Goal: Task Accomplishment & Management: Use online tool/utility

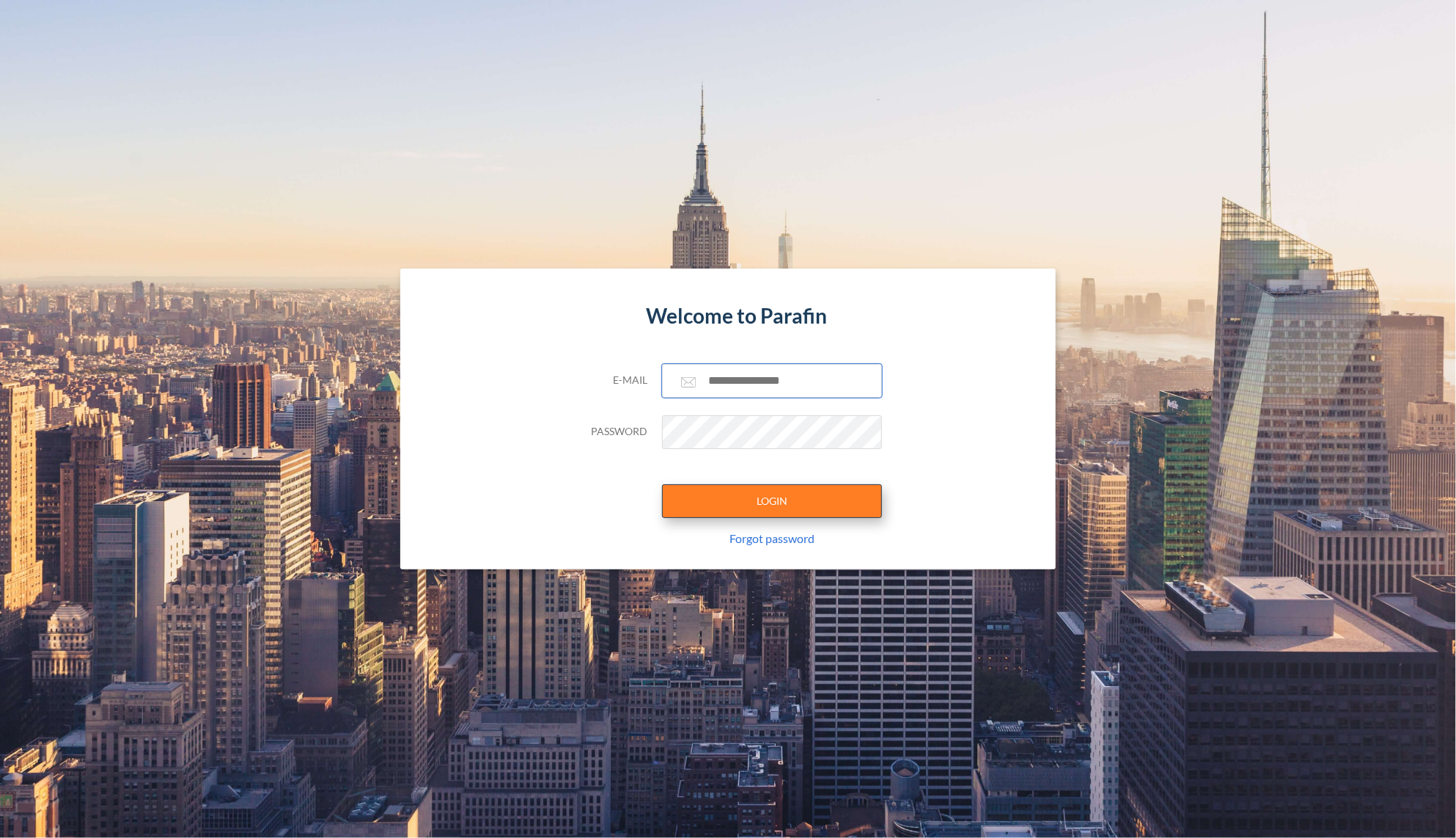
type input "**********"
click at [768, 497] on button "LOGIN" at bounding box center [772, 501] width 220 height 34
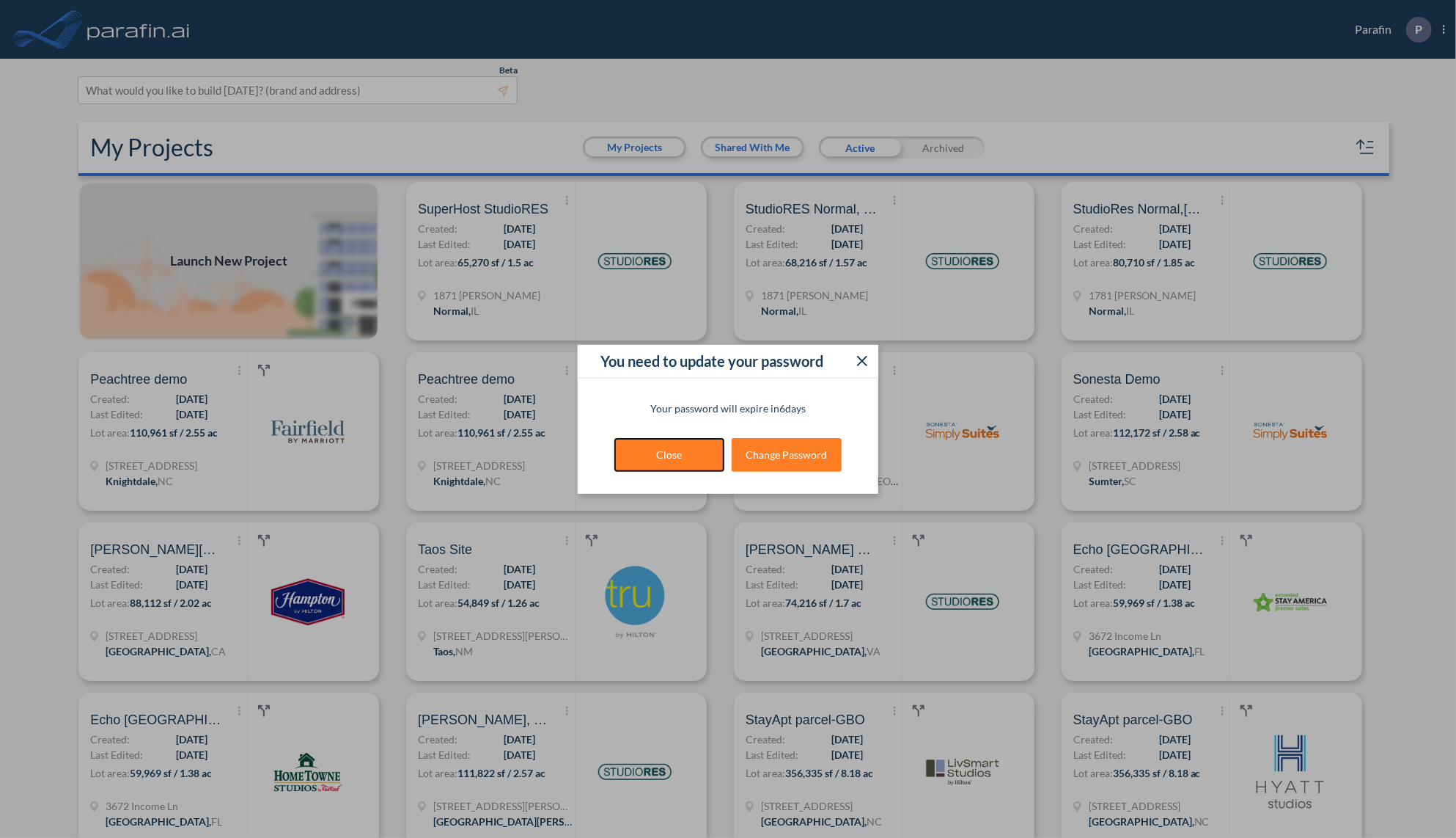
click at [695, 456] on button "Close" at bounding box center [669, 455] width 110 height 34
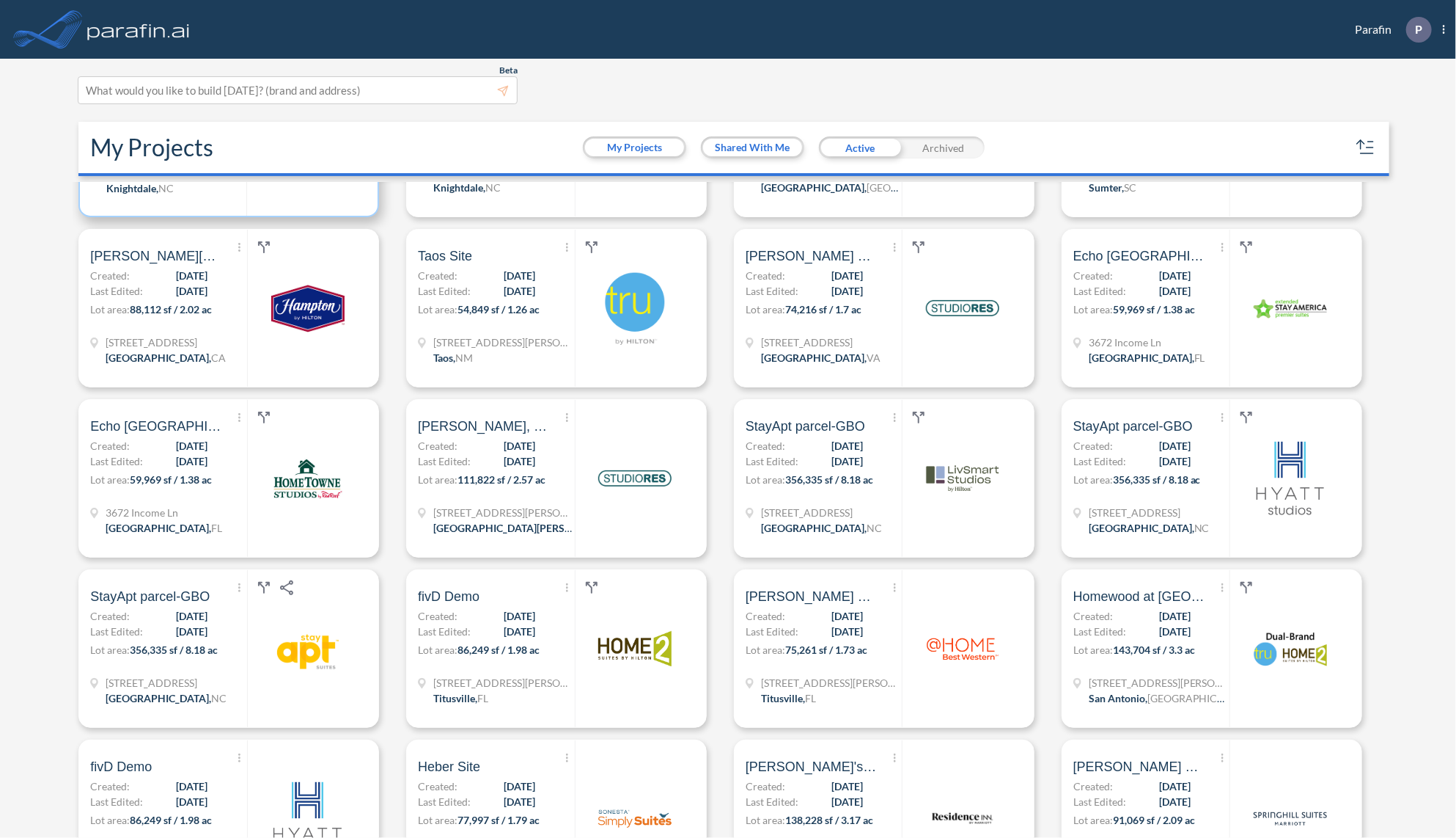
scroll to position [294, 0]
click at [1177, 302] on p "Lot area: 59,969 sf / 1.38 ac" at bounding box center [1151, 313] width 155 height 21
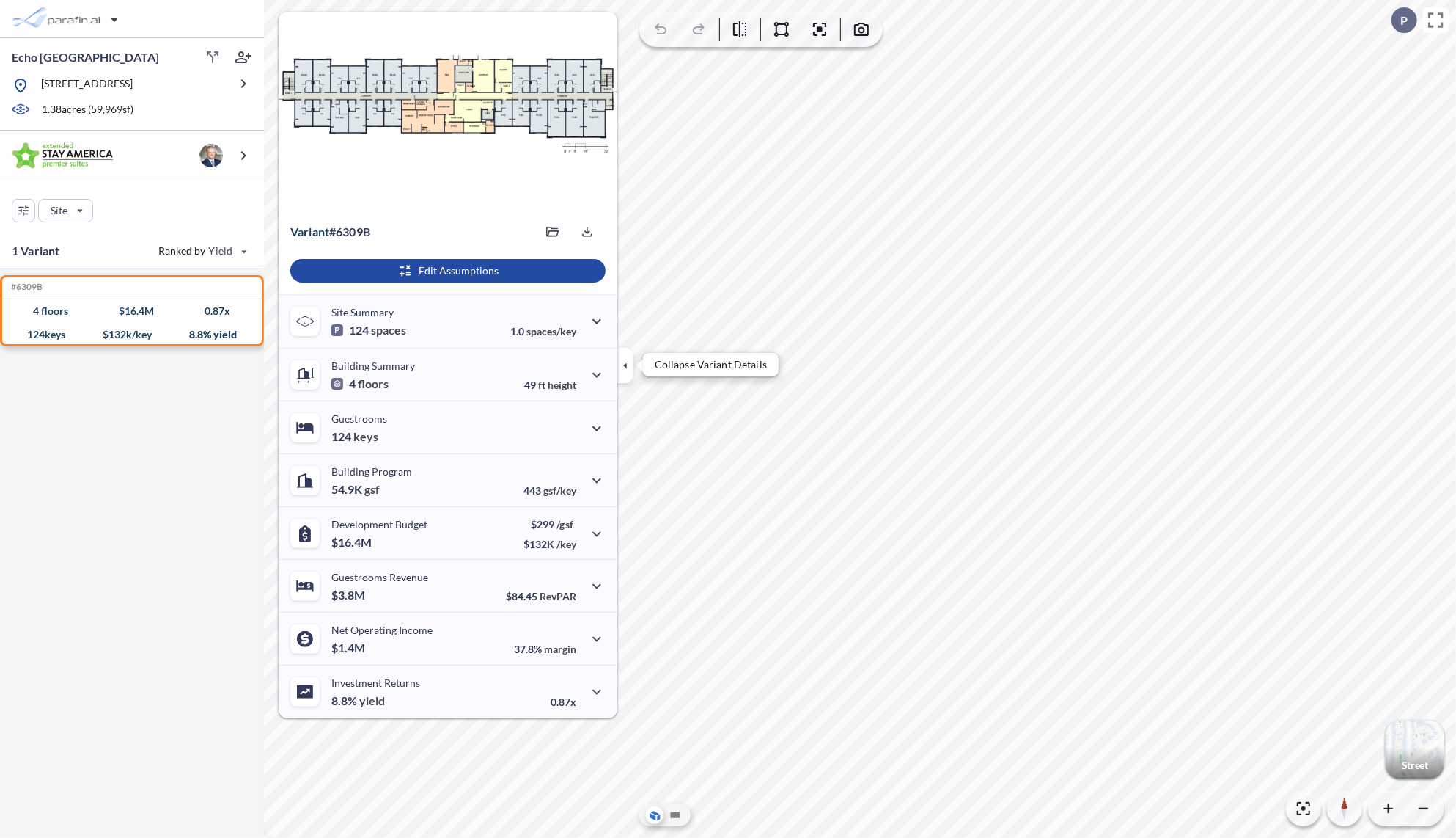
click at [618, 355] on button "button" at bounding box center [626, 366] width 16 height 35
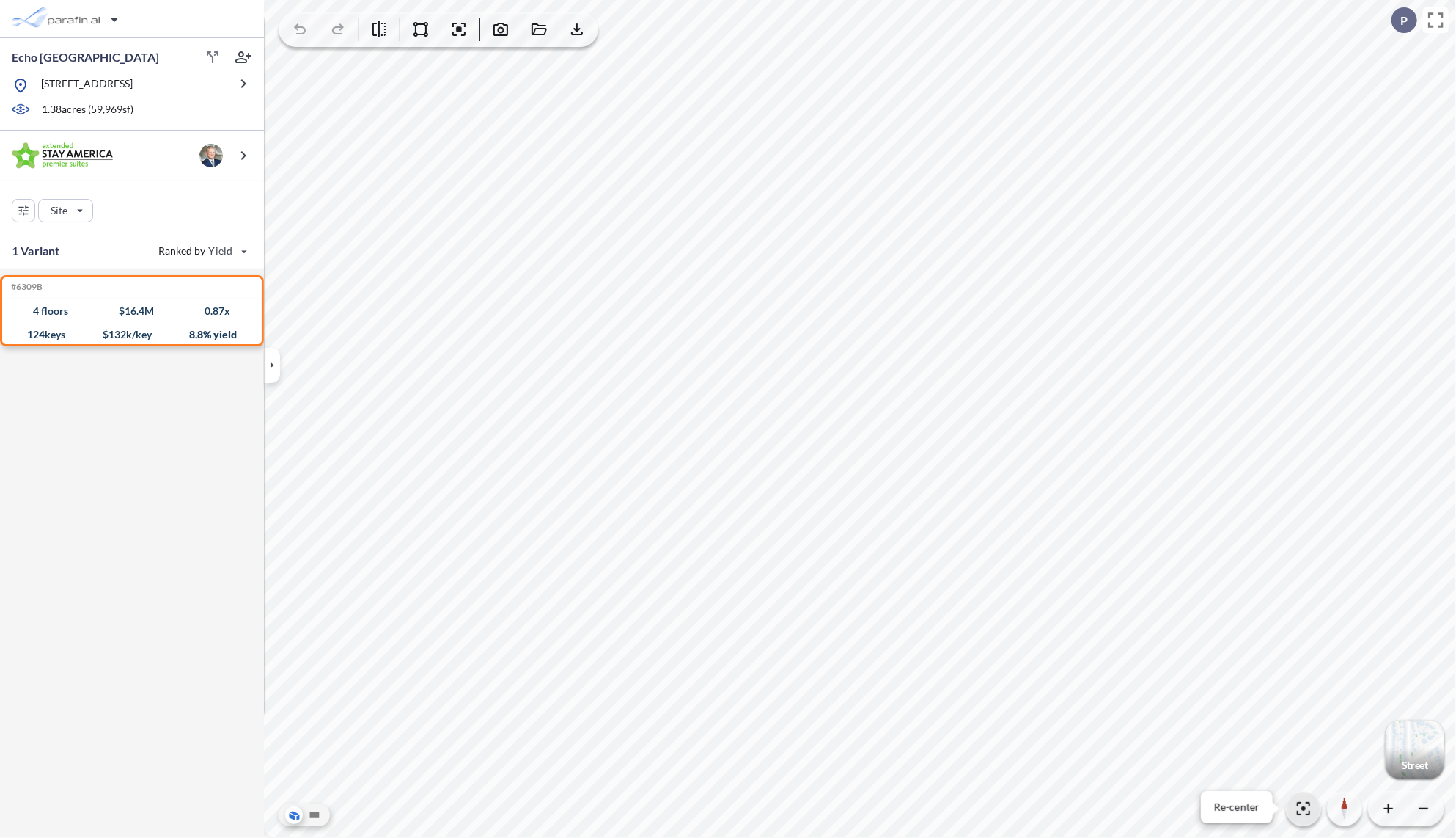
click at [1304, 810] on icon "button" at bounding box center [1304, 808] width 13 height 13
click at [317, 815] on icon at bounding box center [315, 815] width 10 height 6
click at [420, 26] on icon "button" at bounding box center [421, 29] width 18 height 18
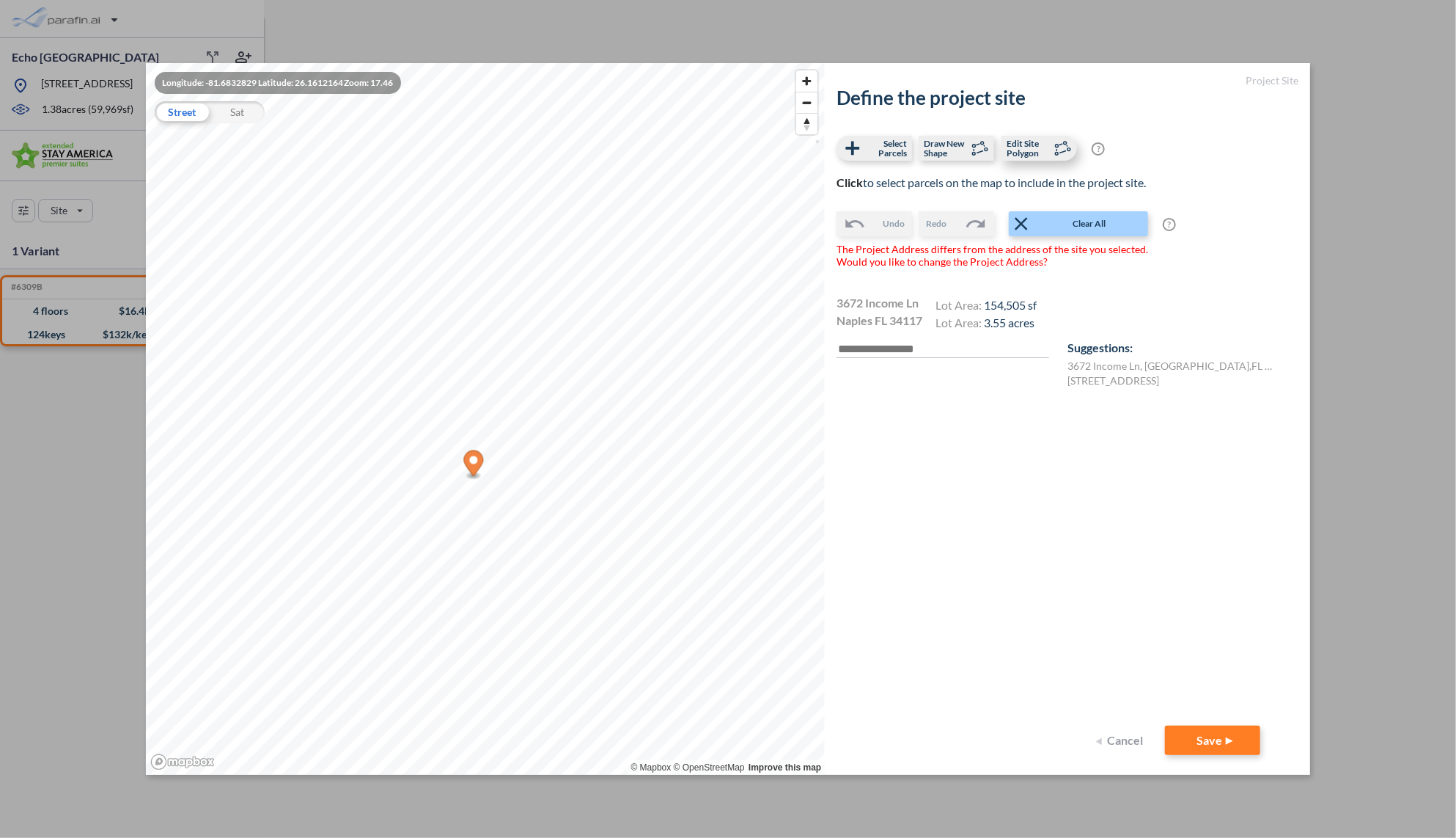
click at [1021, 146] on span "Edit Site Polygon" at bounding box center [1028, 148] width 43 height 19
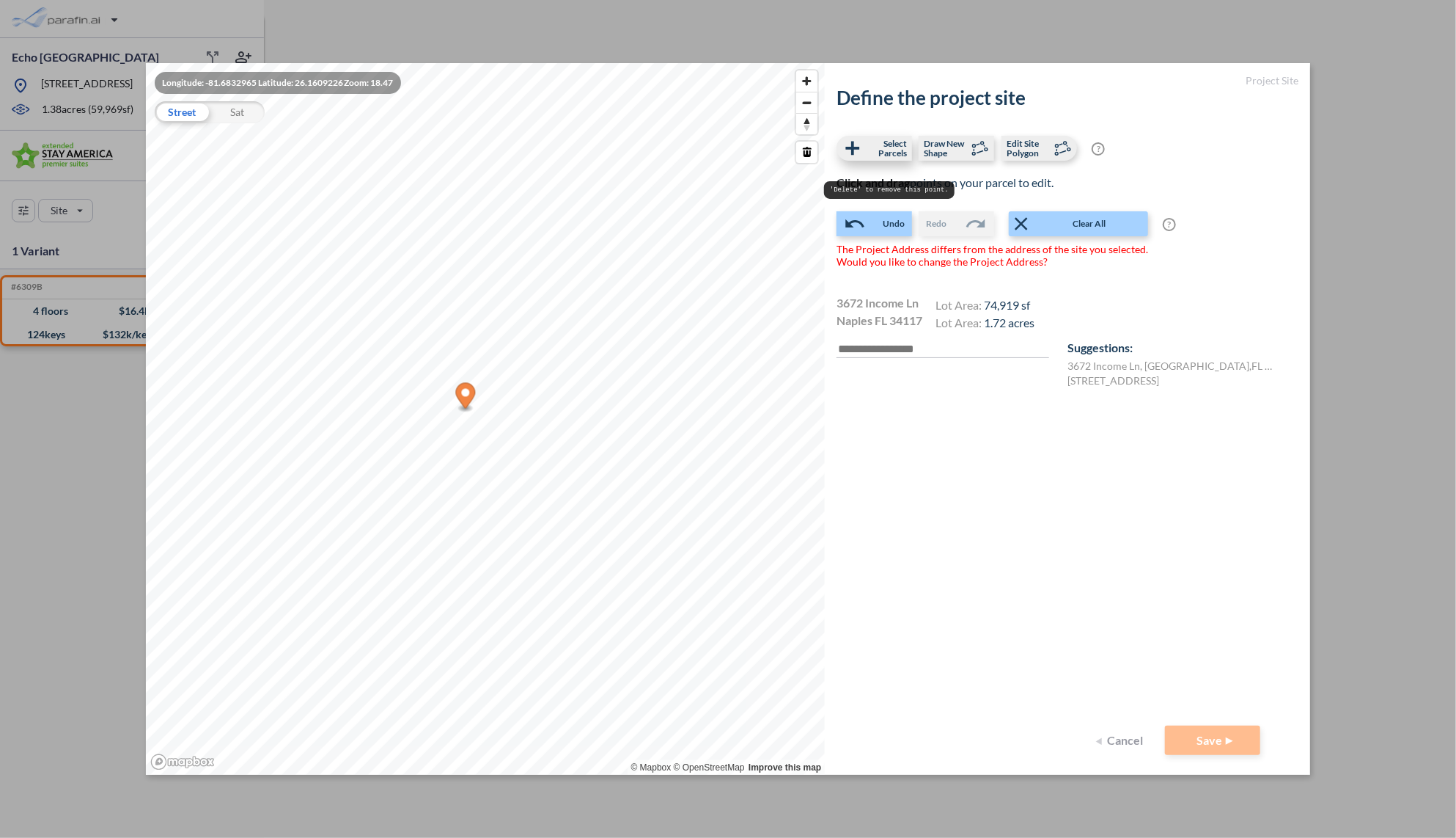
click at [897, 145] on span "Select Parcels" at bounding box center [885, 148] width 43 height 19
click at [1027, 150] on span "Edit Site Polygon" at bounding box center [1028, 148] width 43 height 19
click at [942, 146] on span "Draw New Shape" at bounding box center [945, 148] width 43 height 19
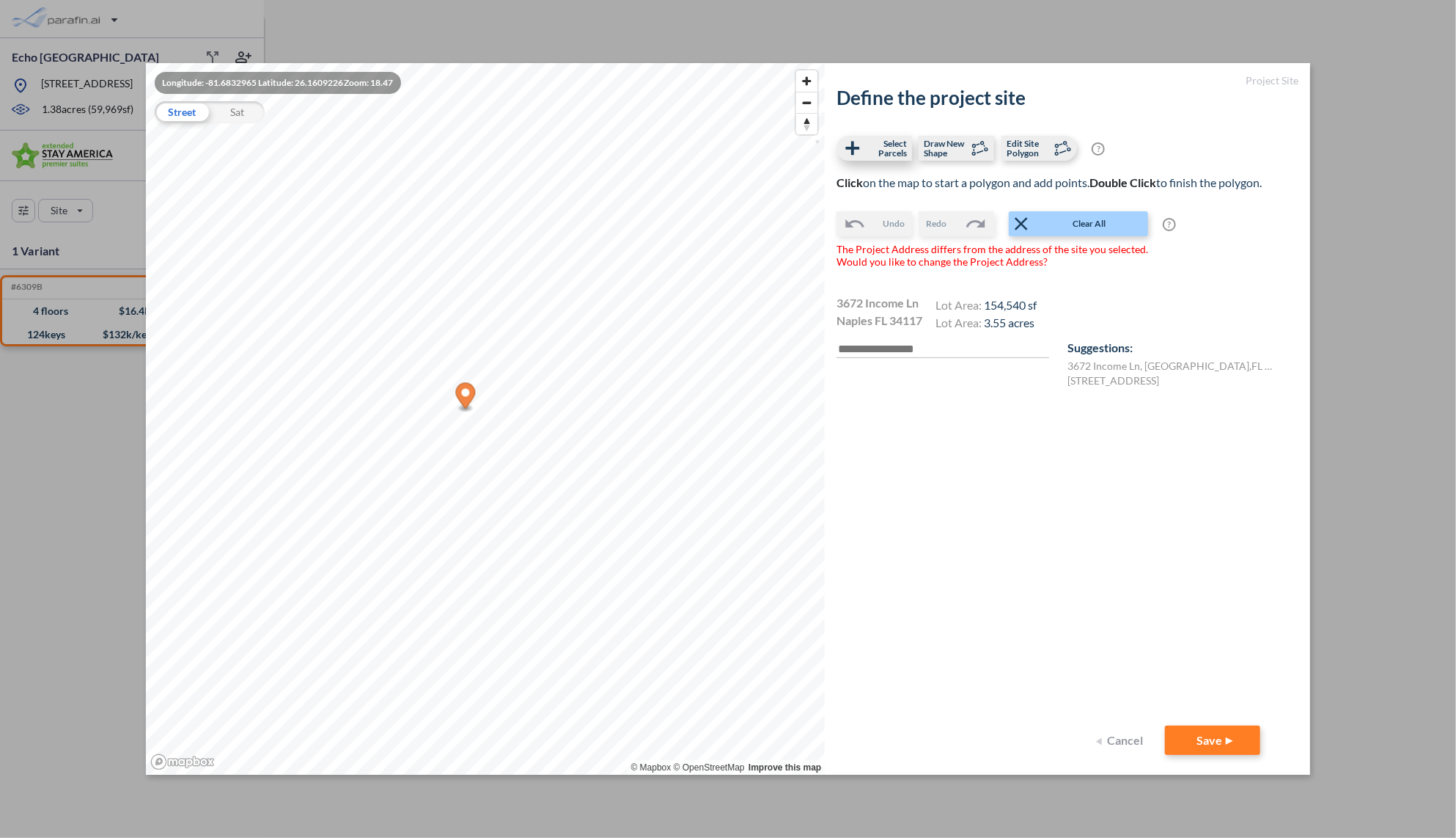
click at [866, 157] on span "Select Parcels" at bounding box center [885, 148] width 43 height 19
click at [1060, 214] on button "Clear All" at bounding box center [1078, 224] width 139 height 25
click at [1042, 151] on span "Edit Site Polygon" at bounding box center [1028, 148] width 43 height 19
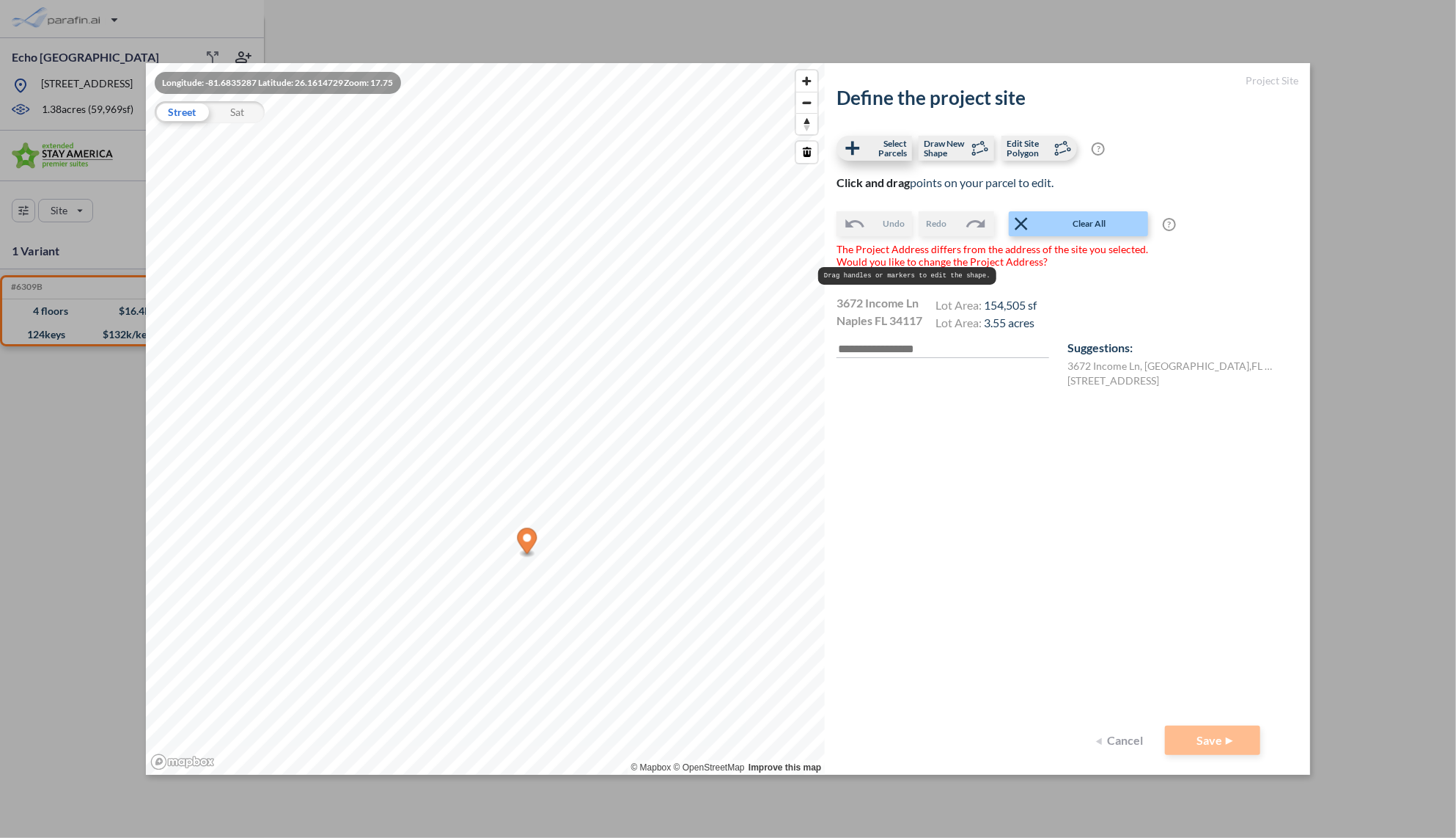
click at [880, 147] on span "Select Parcels" at bounding box center [885, 148] width 43 height 19
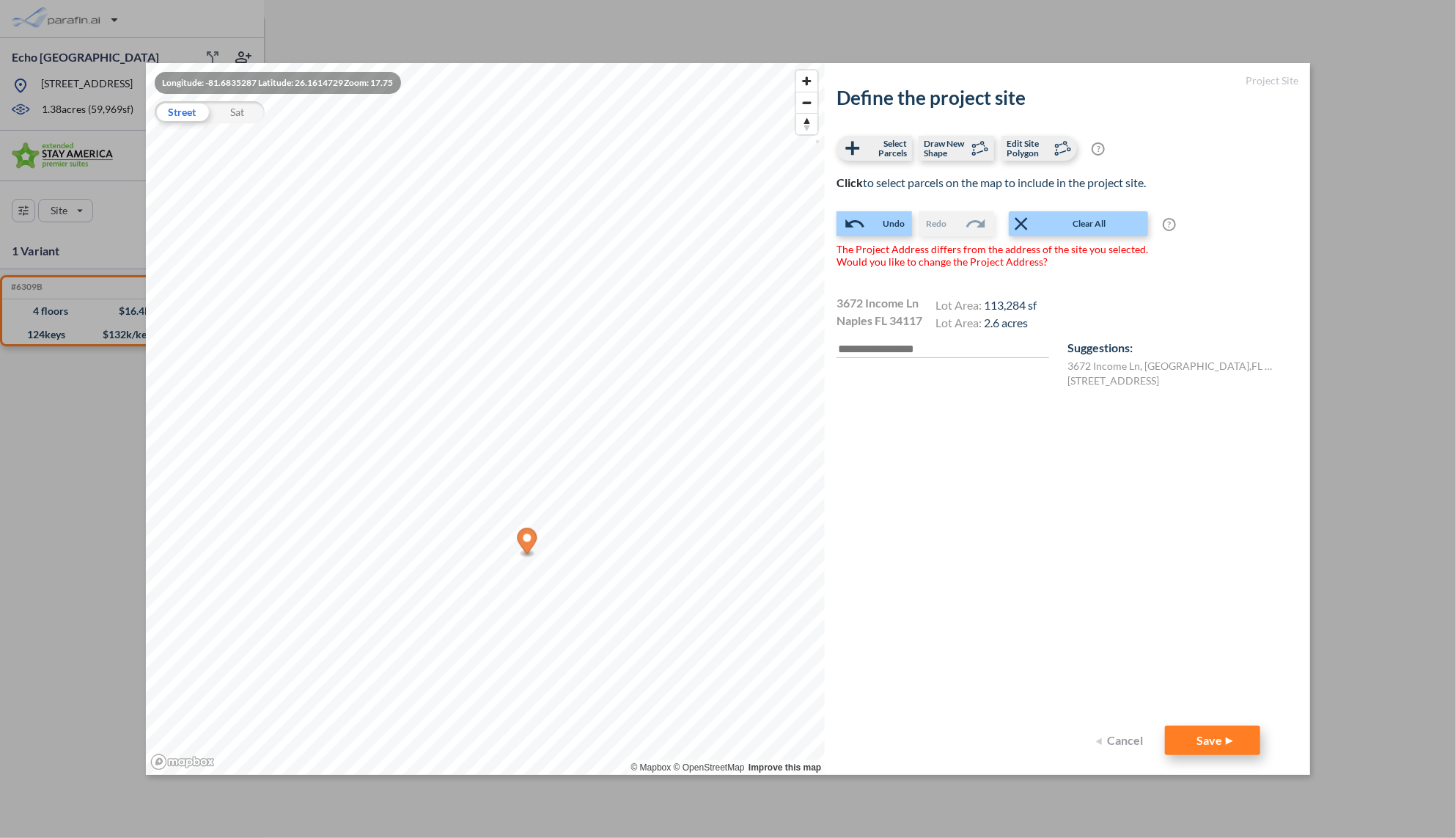
click at [1202, 739] on button "Save" at bounding box center [1212, 740] width 95 height 29
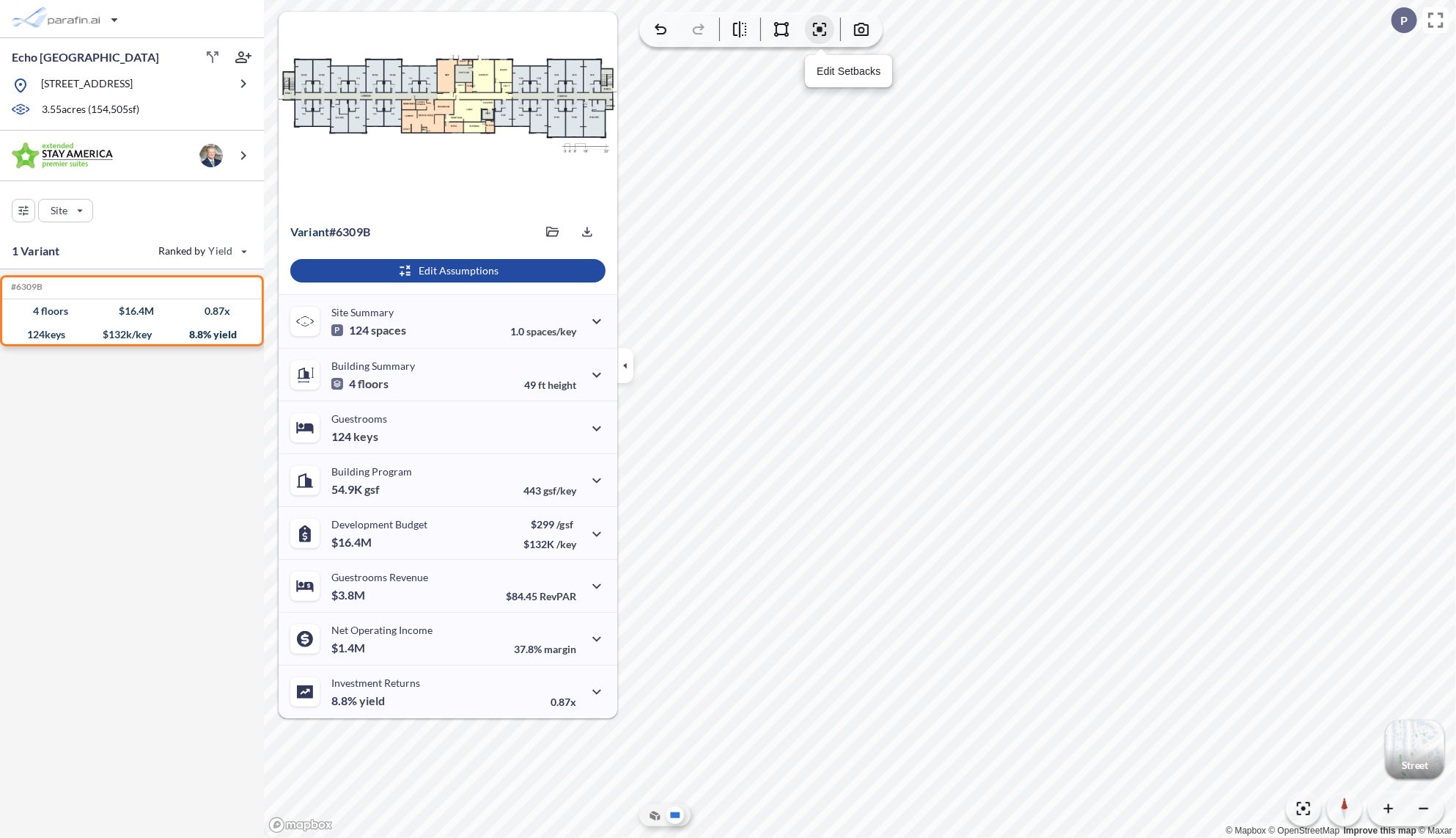
click at [816, 24] on icon "button" at bounding box center [819, 29] width 13 height 13
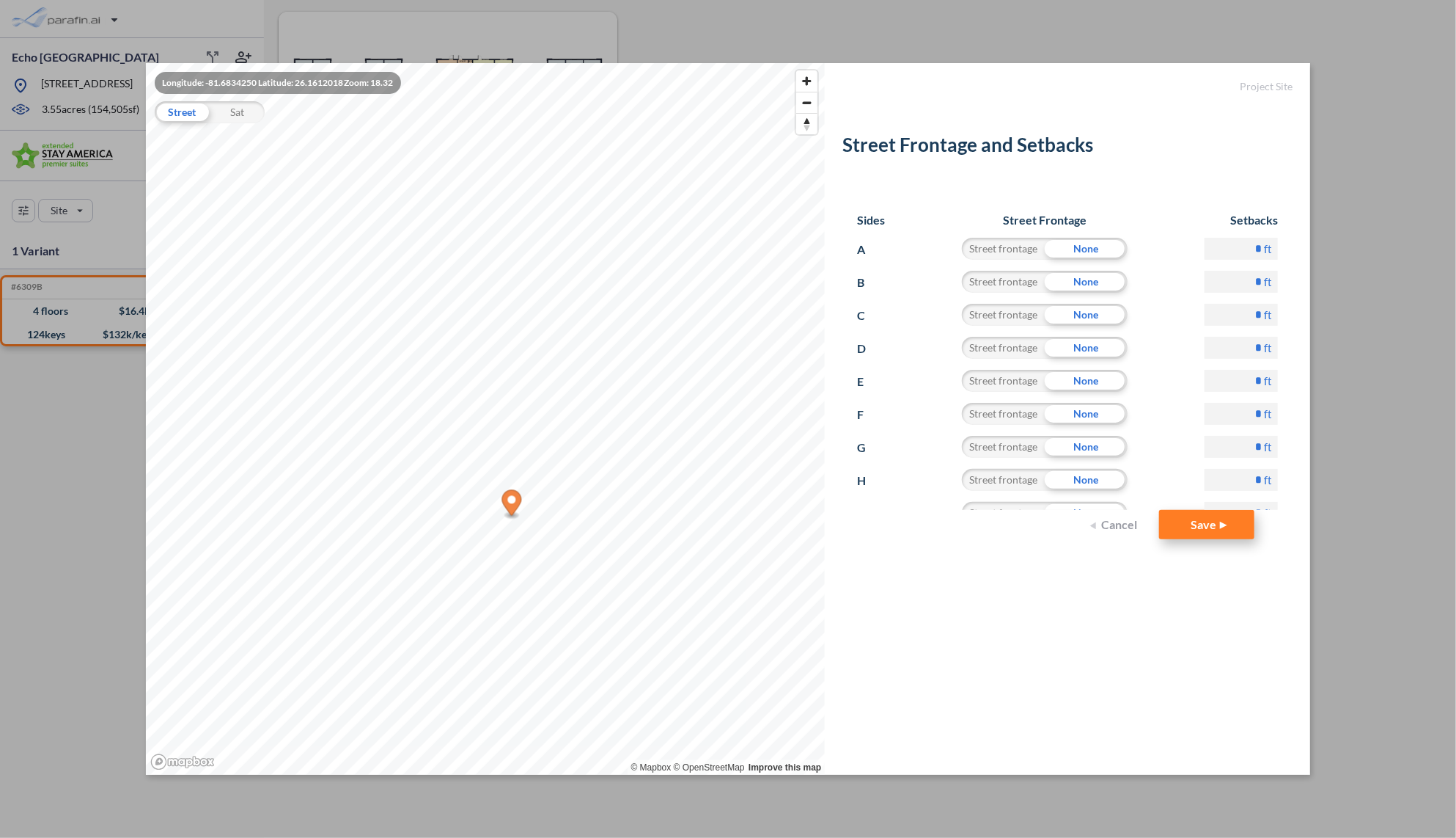
click at [1210, 515] on button "Save" at bounding box center [1206, 524] width 95 height 29
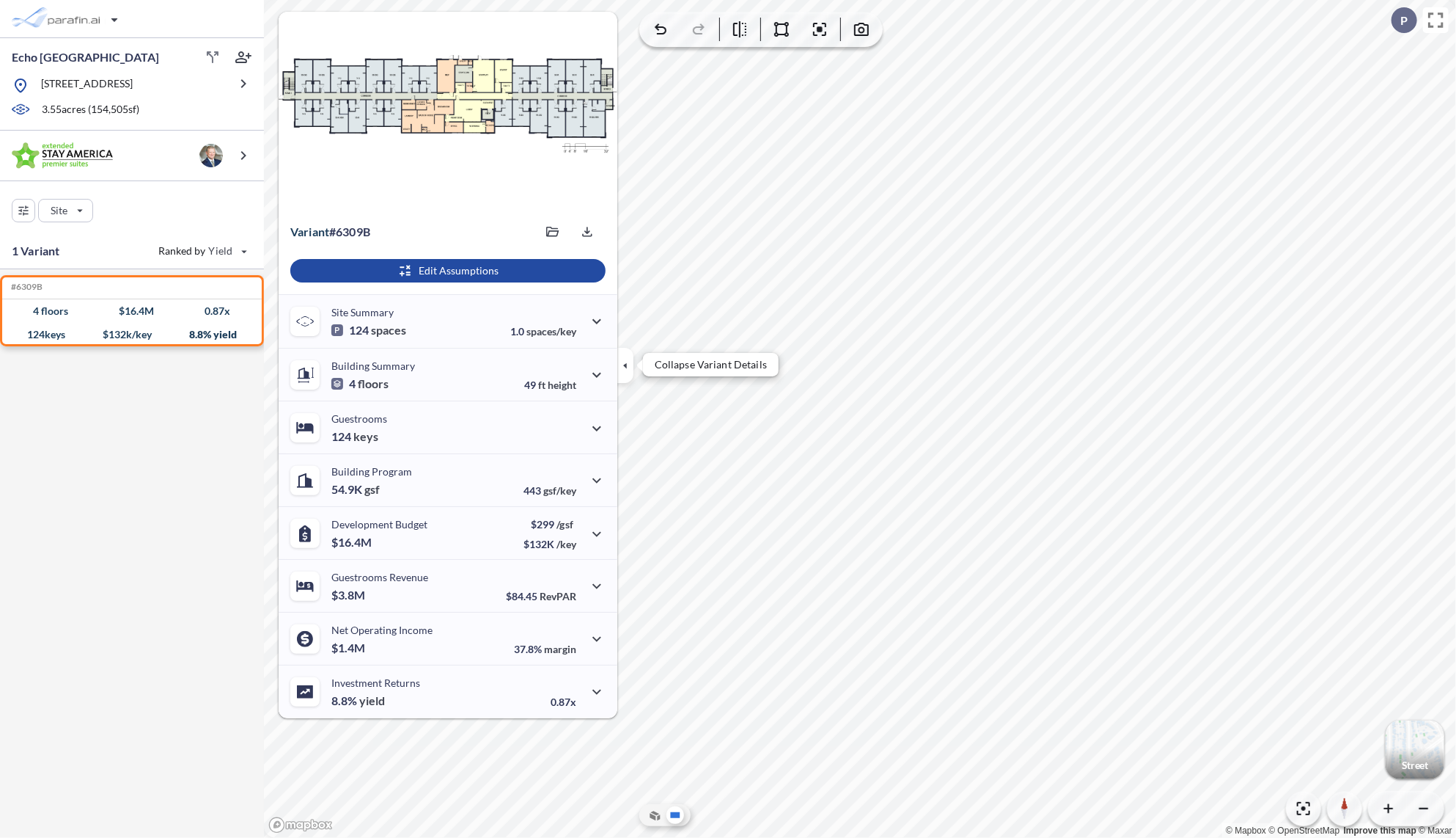
click at [632, 364] on icon "button" at bounding box center [626, 366] width 16 height 16
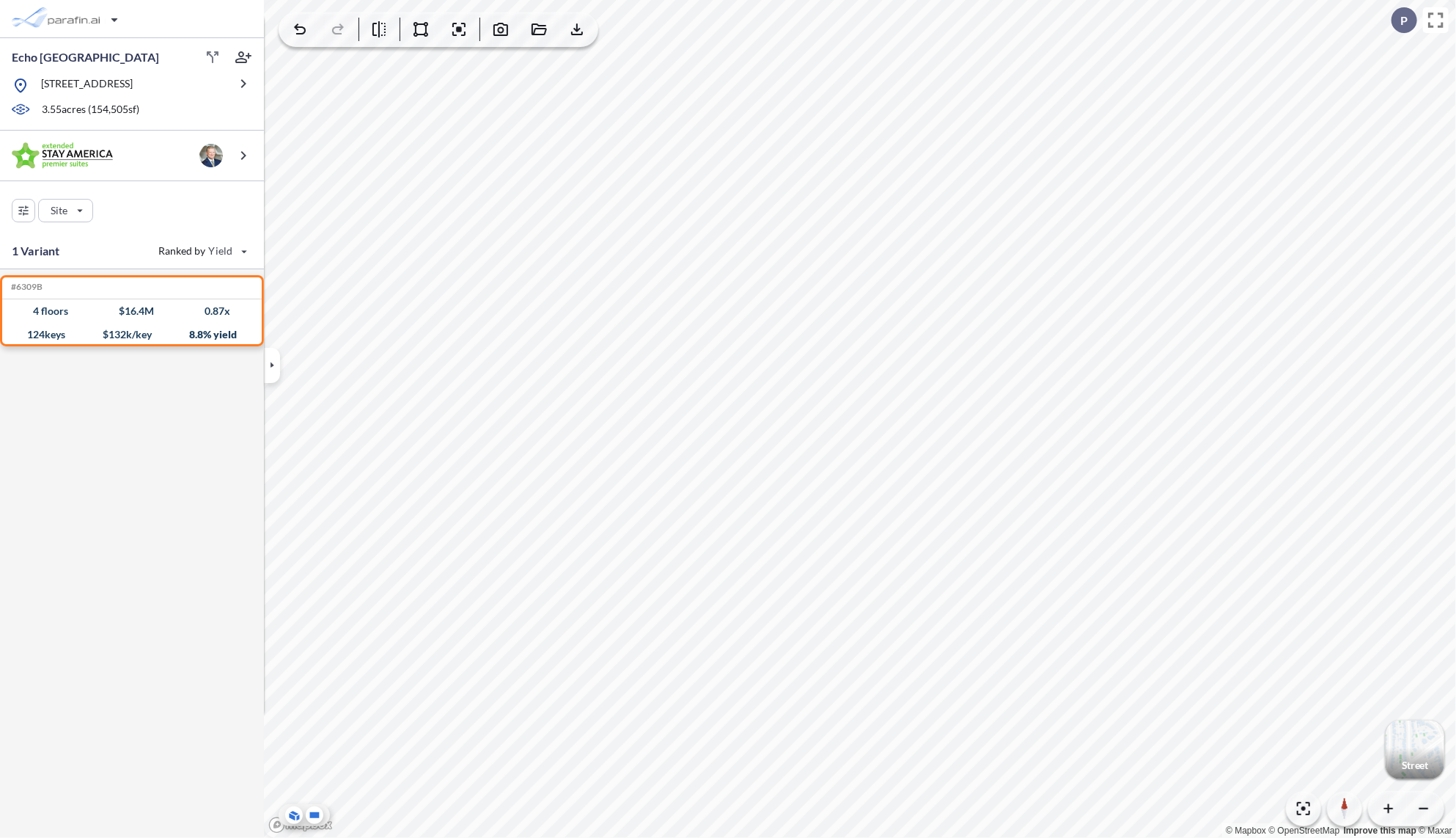
click at [294, 816] on icon at bounding box center [293, 816] width 6 height 7
click at [413, 27] on icon "button" at bounding box center [421, 29] width 18 height 18
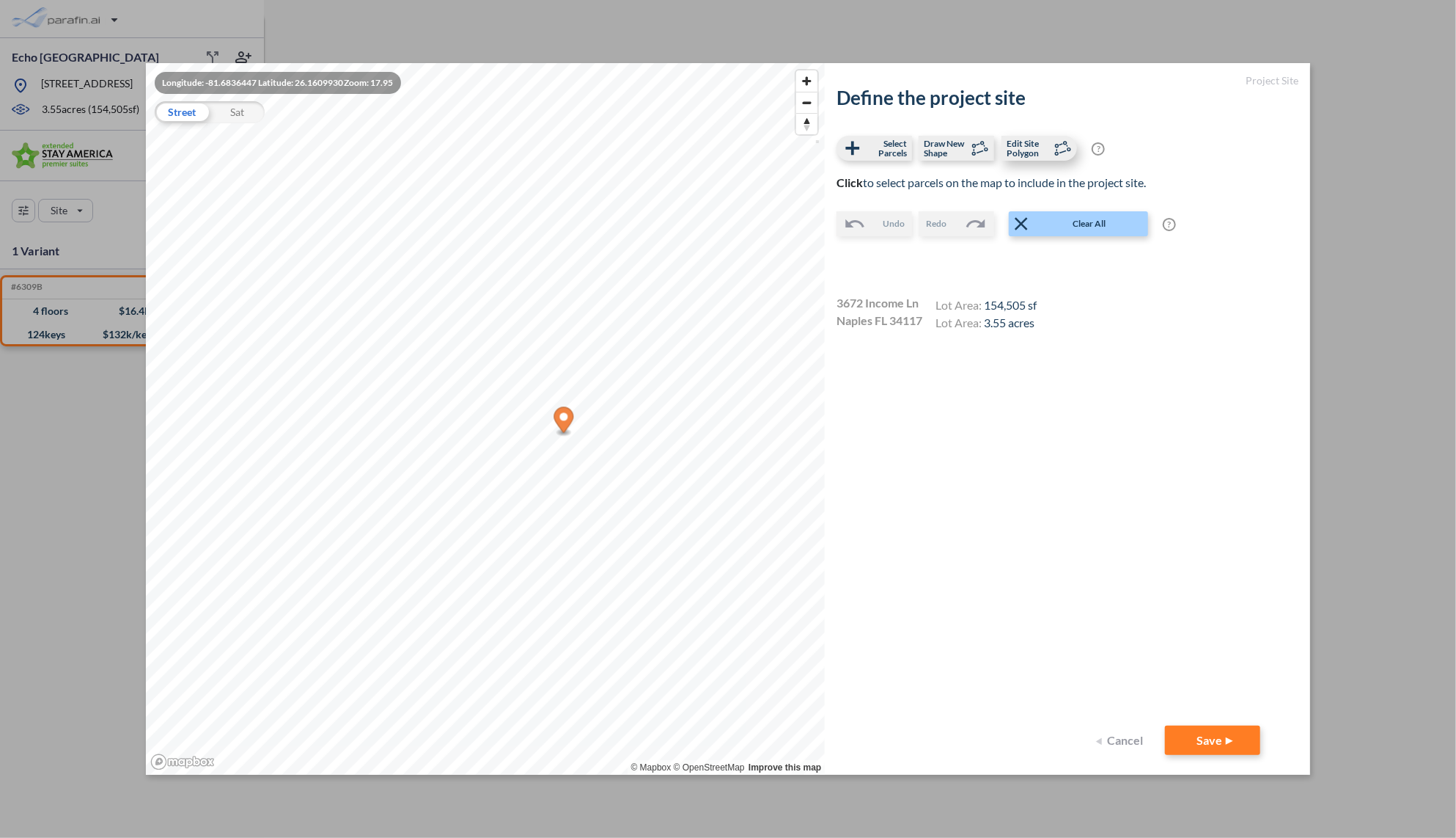
click at [1042, 142] on span "Edit Site Polygon" at bounding box center [1028, 148] width 43 height 19
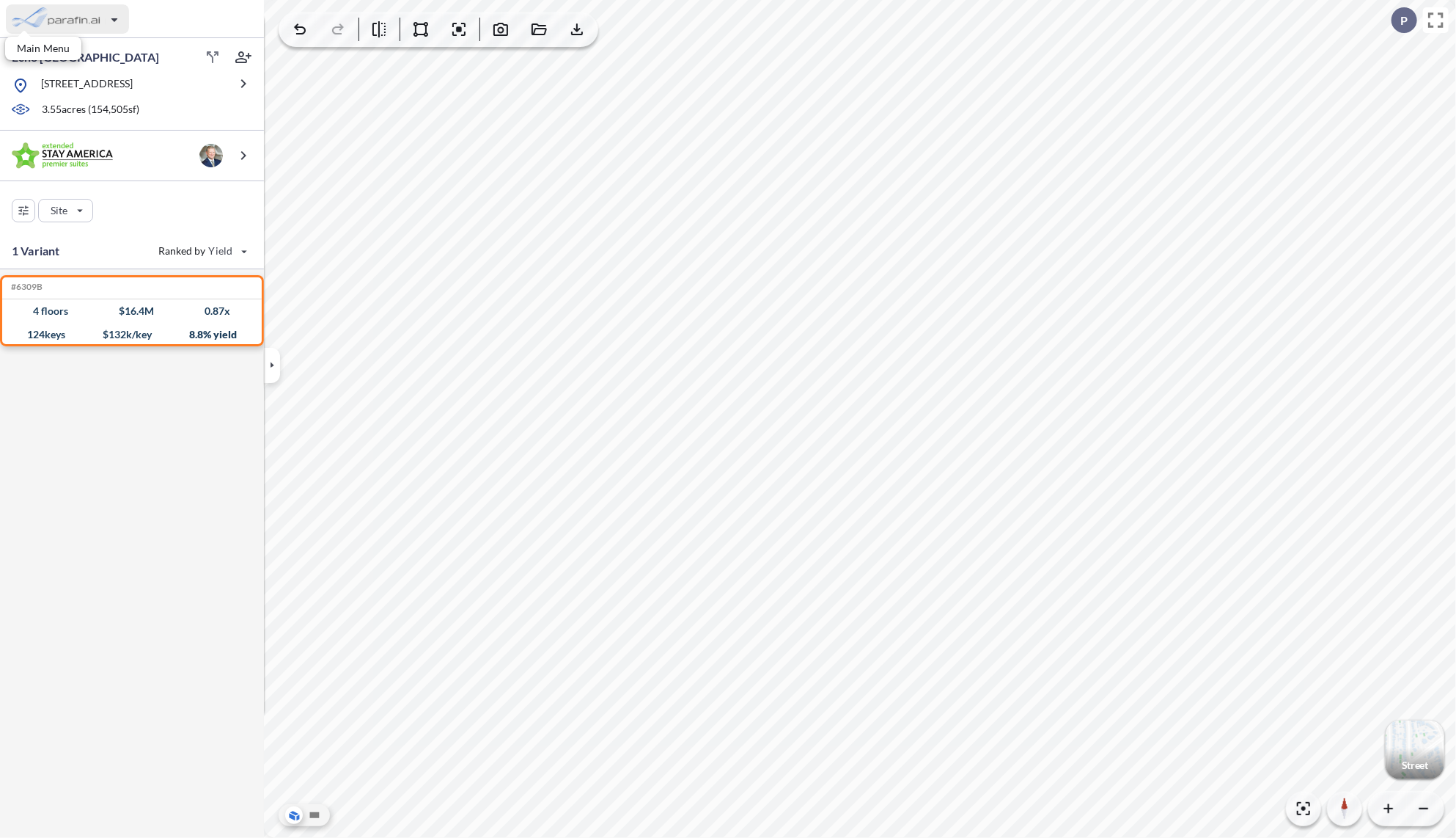
click at [88, 11] on div "button" at bounding box center [67, 18] width 124 height 29
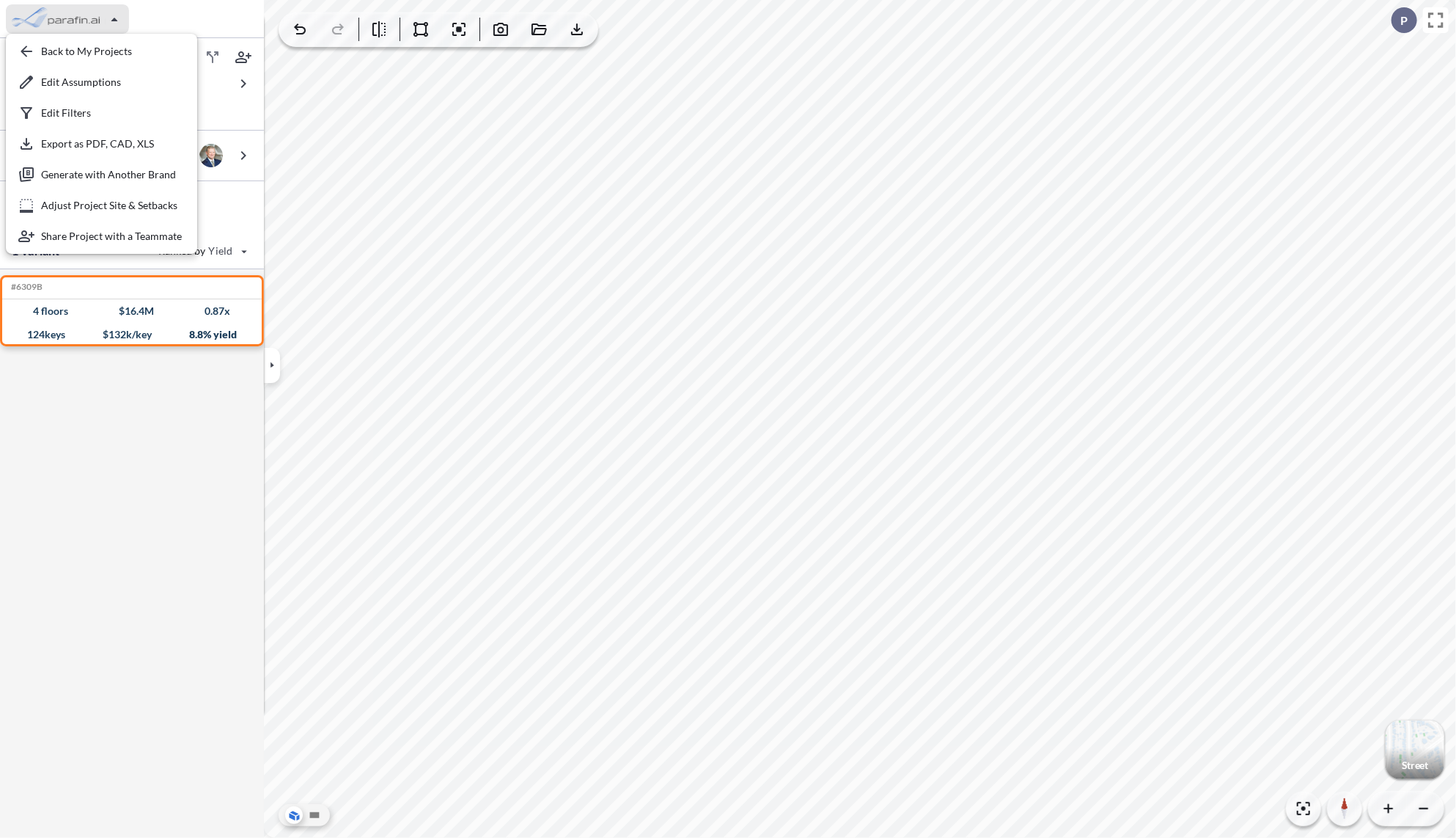
click at [102, 527] on div "#6309B Development Report Design Report 4 floors $ 16.4 M 0.87 x 124 keys $ 132…" at bounding box center [131, 553] width 264 height 569
click at [91, 48] on div "button" at bounding box center [102, 51] width 186 height 29
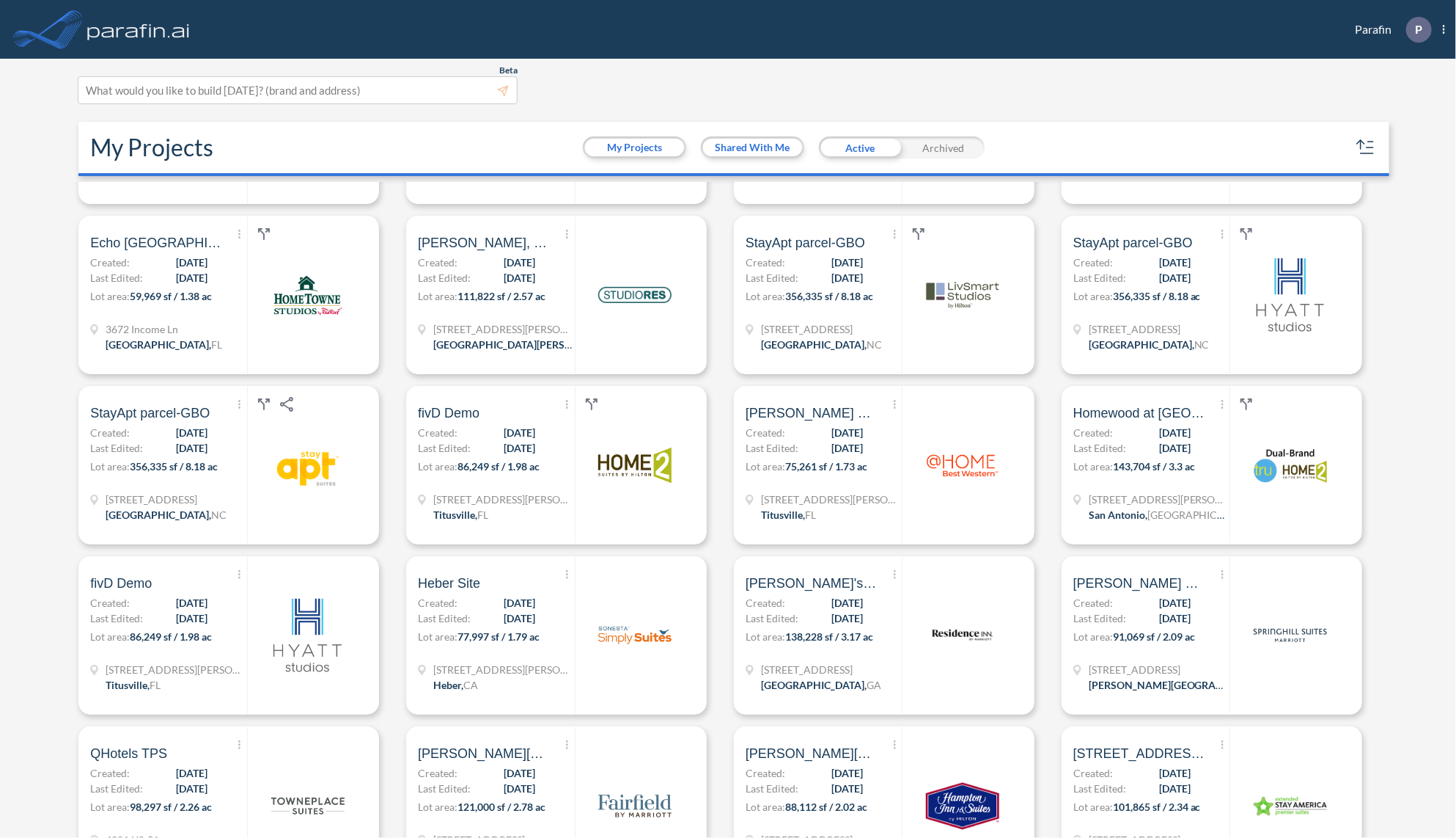
scroll to position [470, 0]
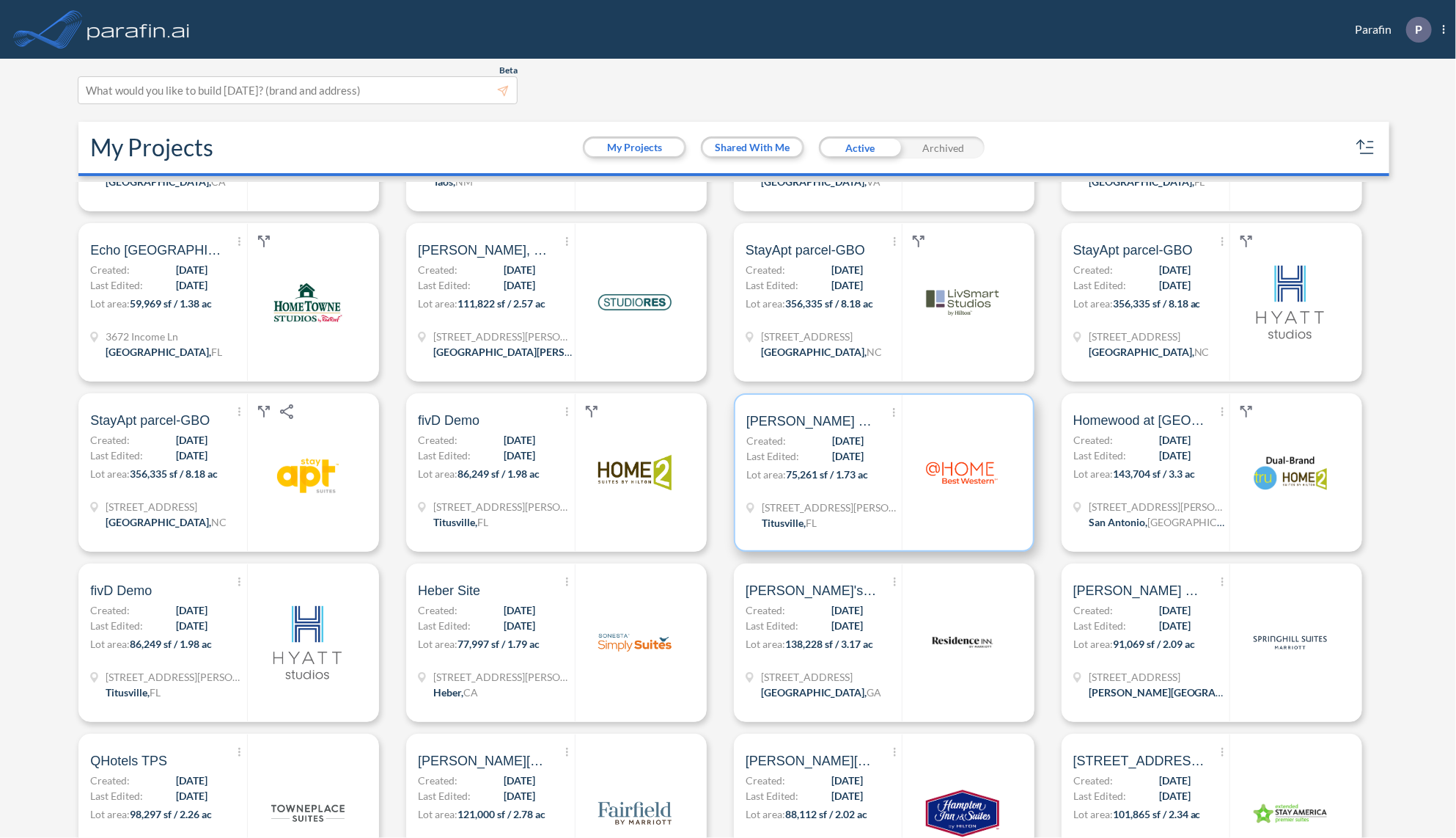
click at [850, 487] on p "Lot area: 75,261 sf / 1.73 ac" at bounding box center [823, 477] width 155 height 21
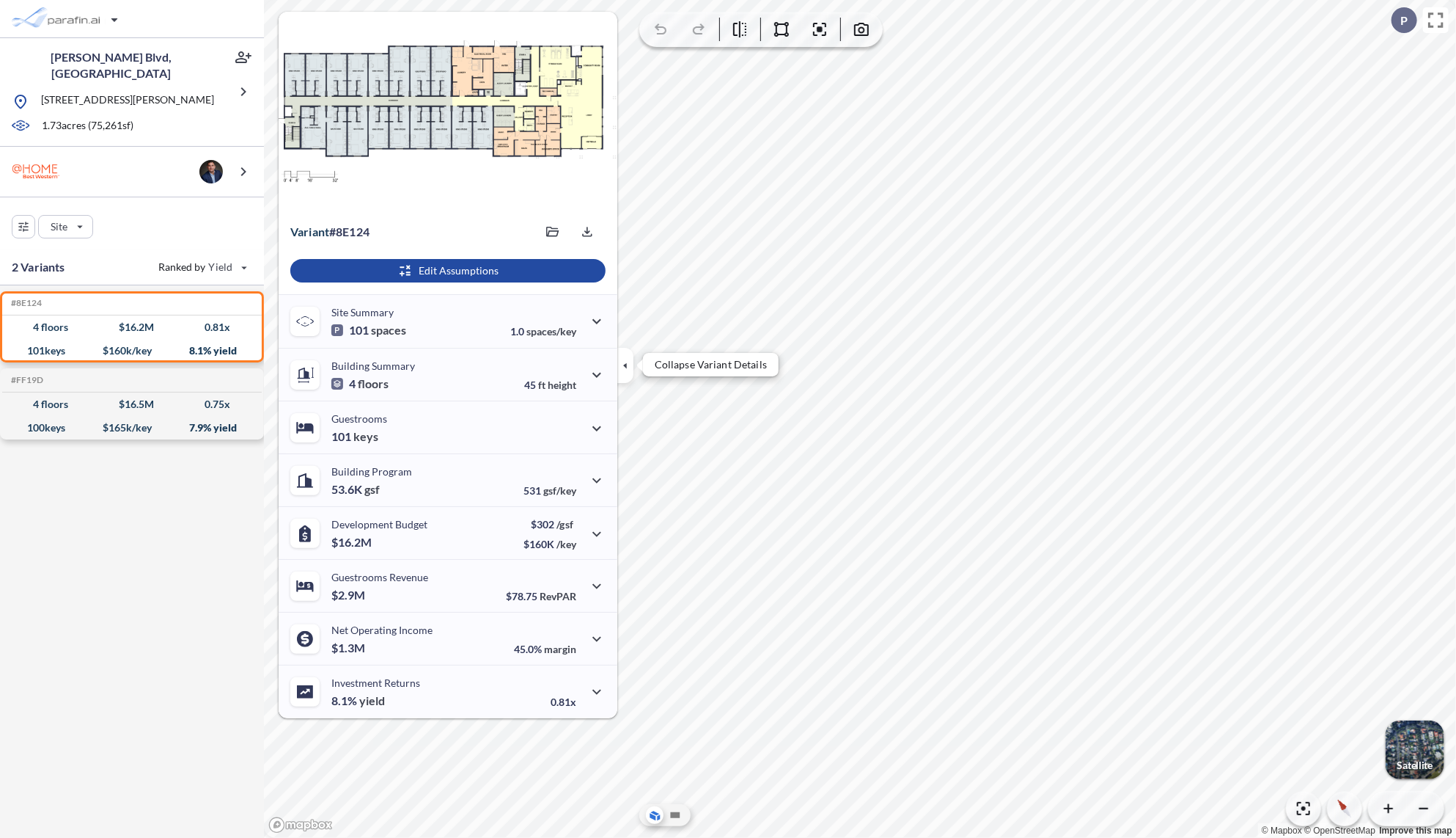
click at [631, 369] on icon "button" at bounding box center [626, 366] width 16 height 16
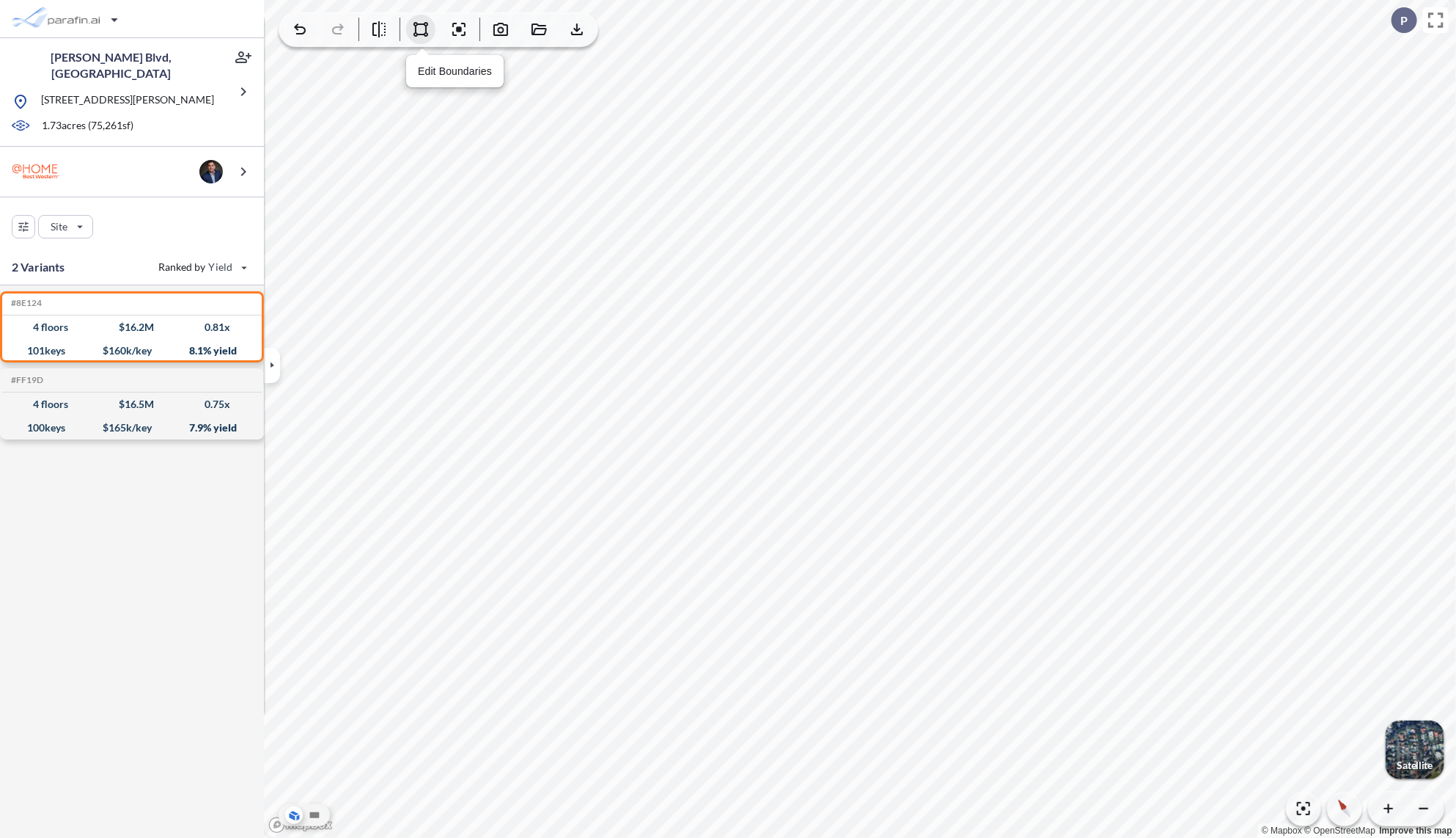
click at [417, 29] on icon "button" at bounding box center [421, 29] width 18 height 18
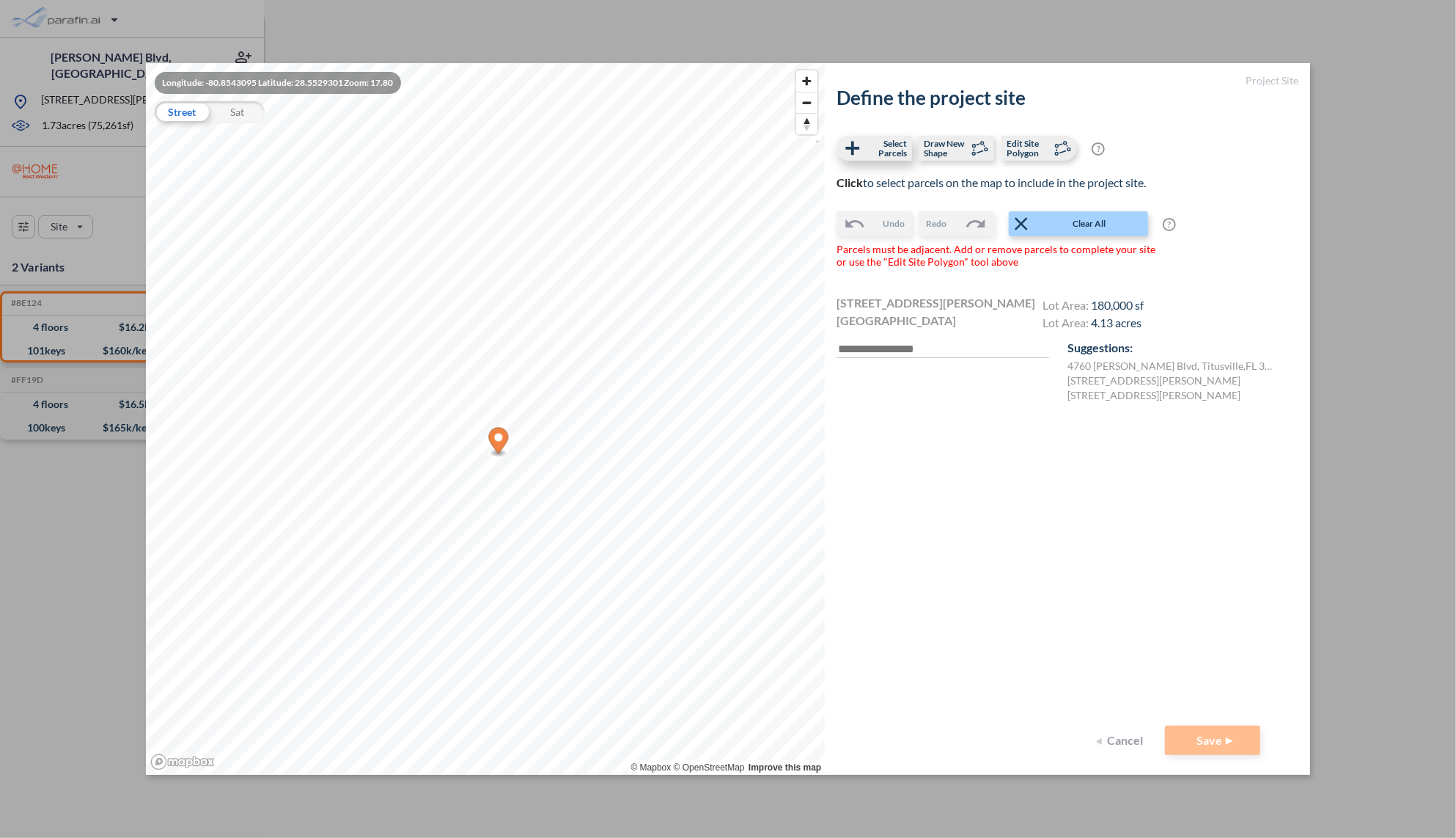
click at [881, 147] on span "Select Parcels" at bounding box center [885, 148] width 43 height 19
click at [1084, 225] on span "Clear All" at bounding box center [1089, 224] width 115 height 15
click at [1143, 384] on label "4760 Helen Hauser Blvd, Titusville, FL 32780, USA" at bounding box center [1155, 380] width 173 height 15
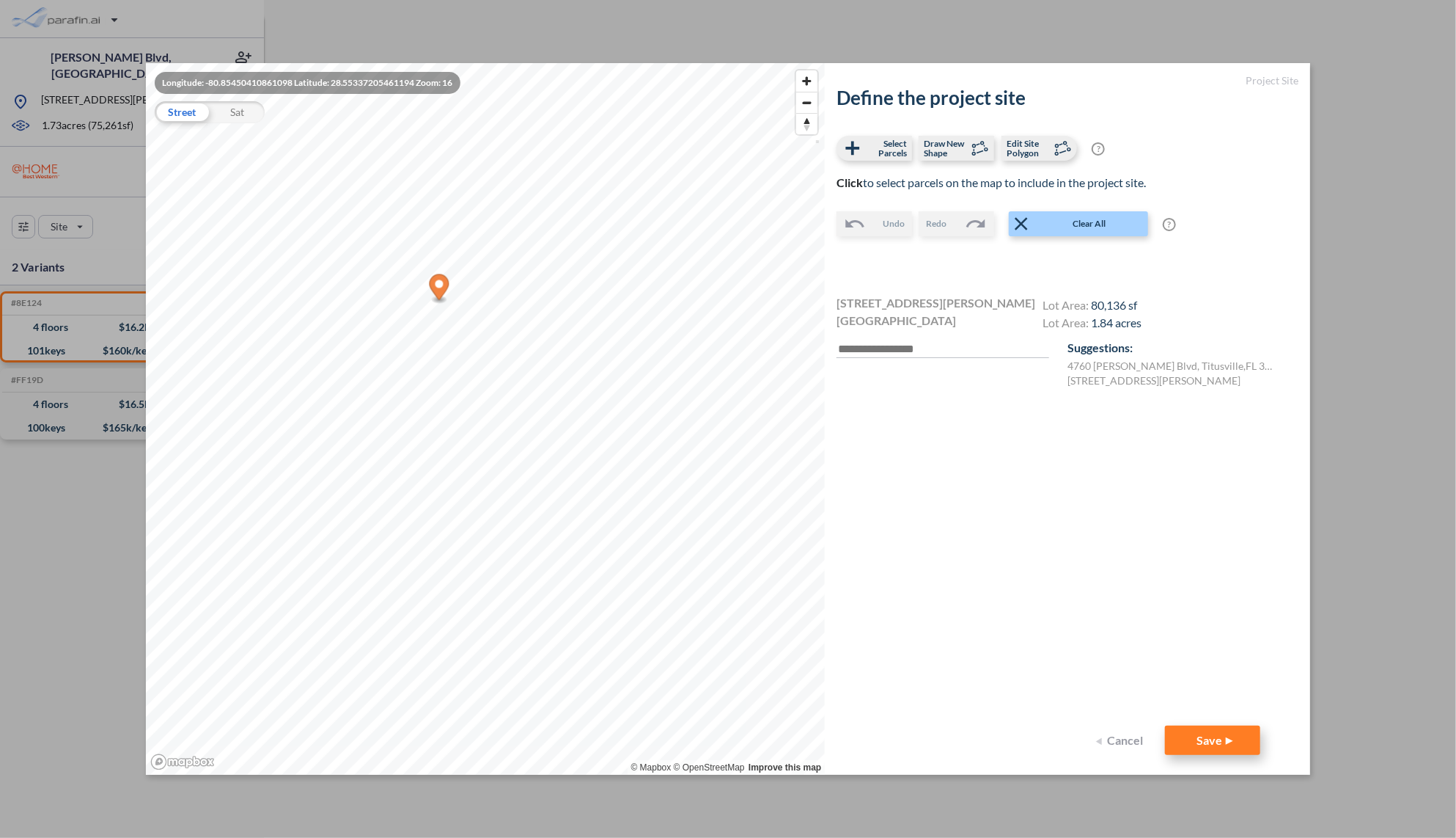
click at [1230, 727] on button "Save" at bounding box center [1212, 740] width 95 height 29
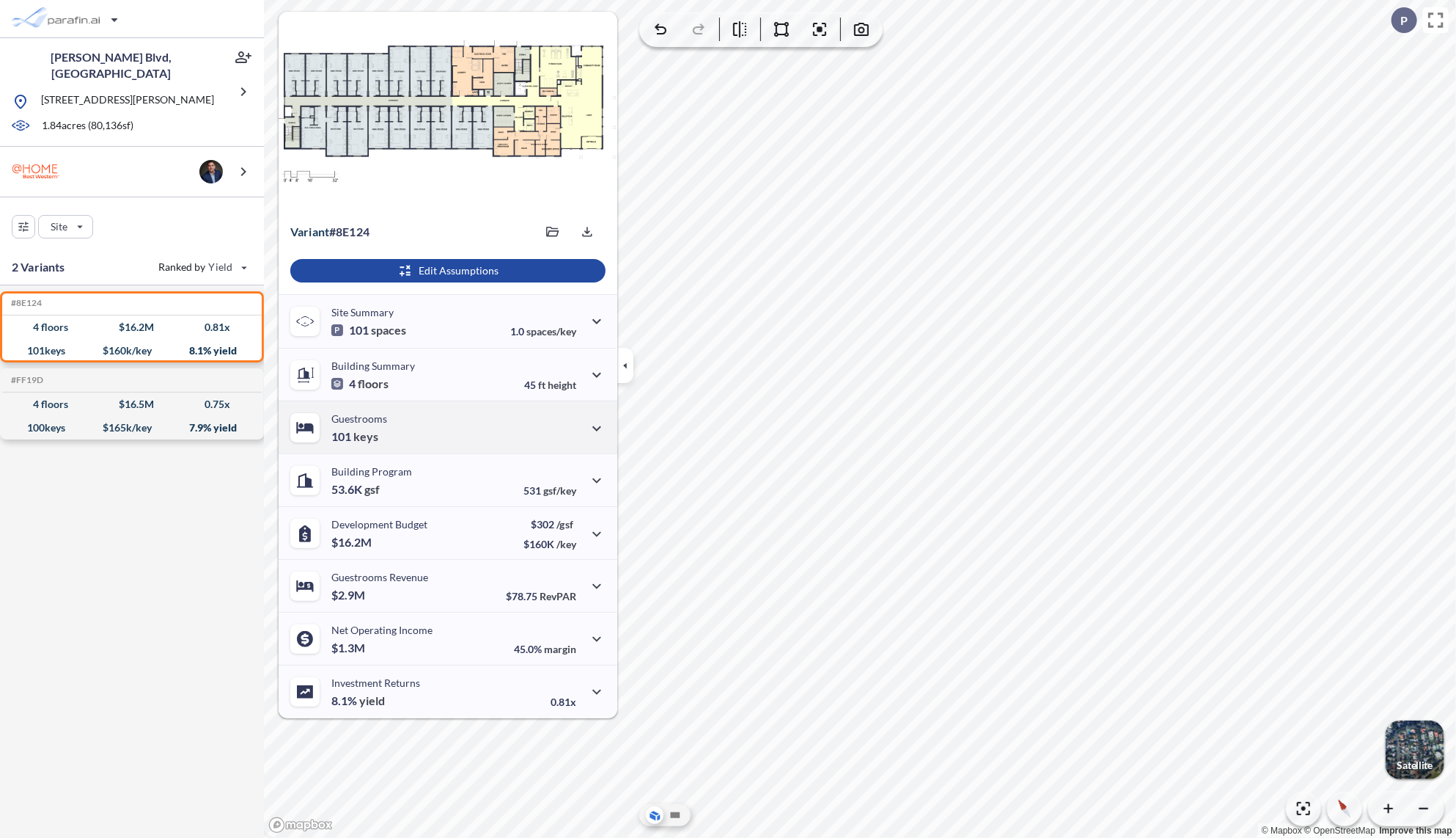
click at [613, 439] on section "View Floorplans Variant # 8e124 Saved files 8e124-image.jpg 08/18/2025 Export E…" at bounding box center [859, 419] width 1192 height 838
click at [1423, 745] on div "button" at bounding box center [1415, 749] width 59 height 59
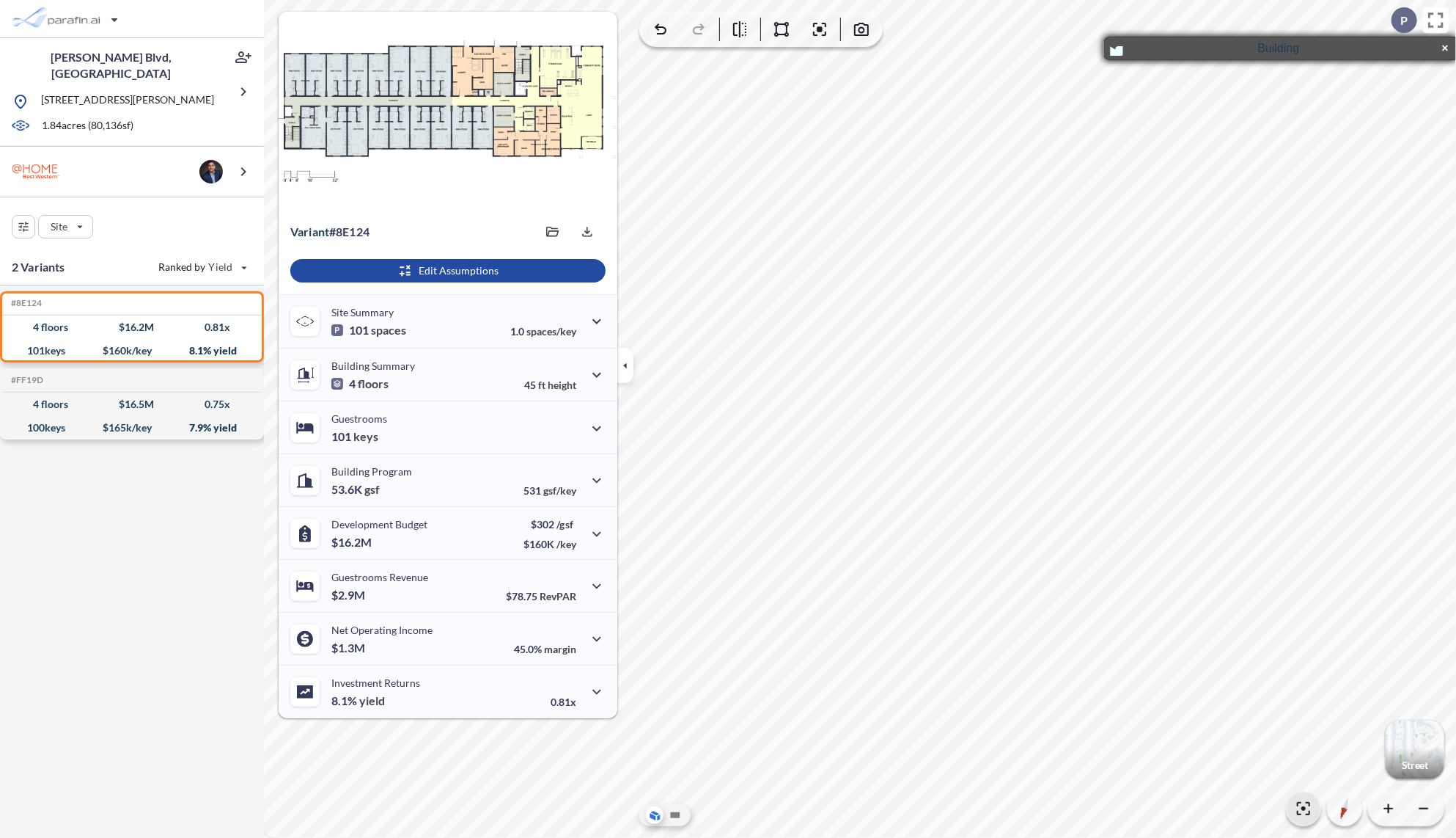
click at [1311, 799] on button "button" at bounding box center [1304, 808] width 34 height 34
click at [629, 358] on icon "button" at bounding box center [626, 366] width 16 height 16
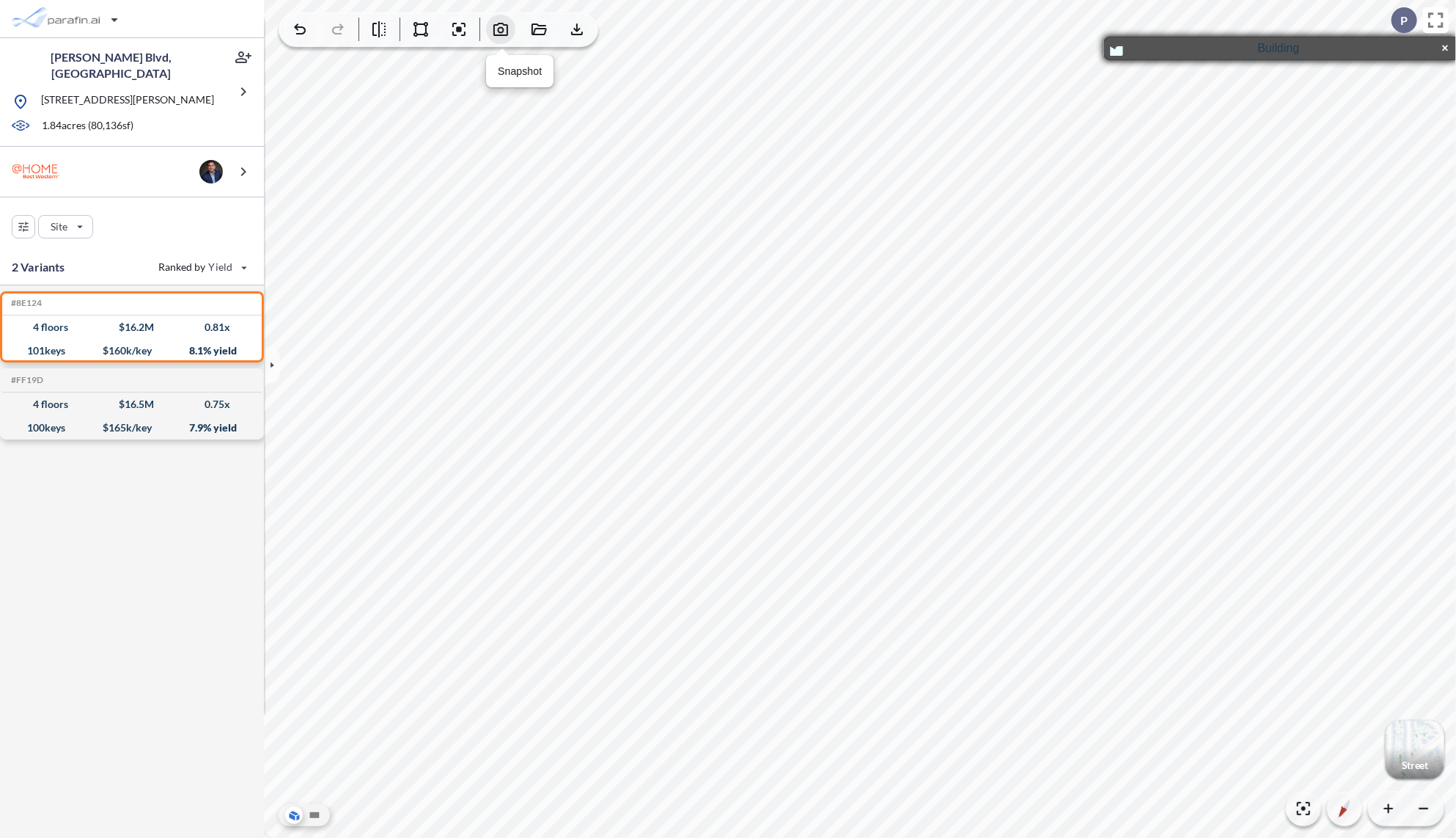
click at [497, 24] on icon "button" at bounding box center [501, 29] width 18 height 18
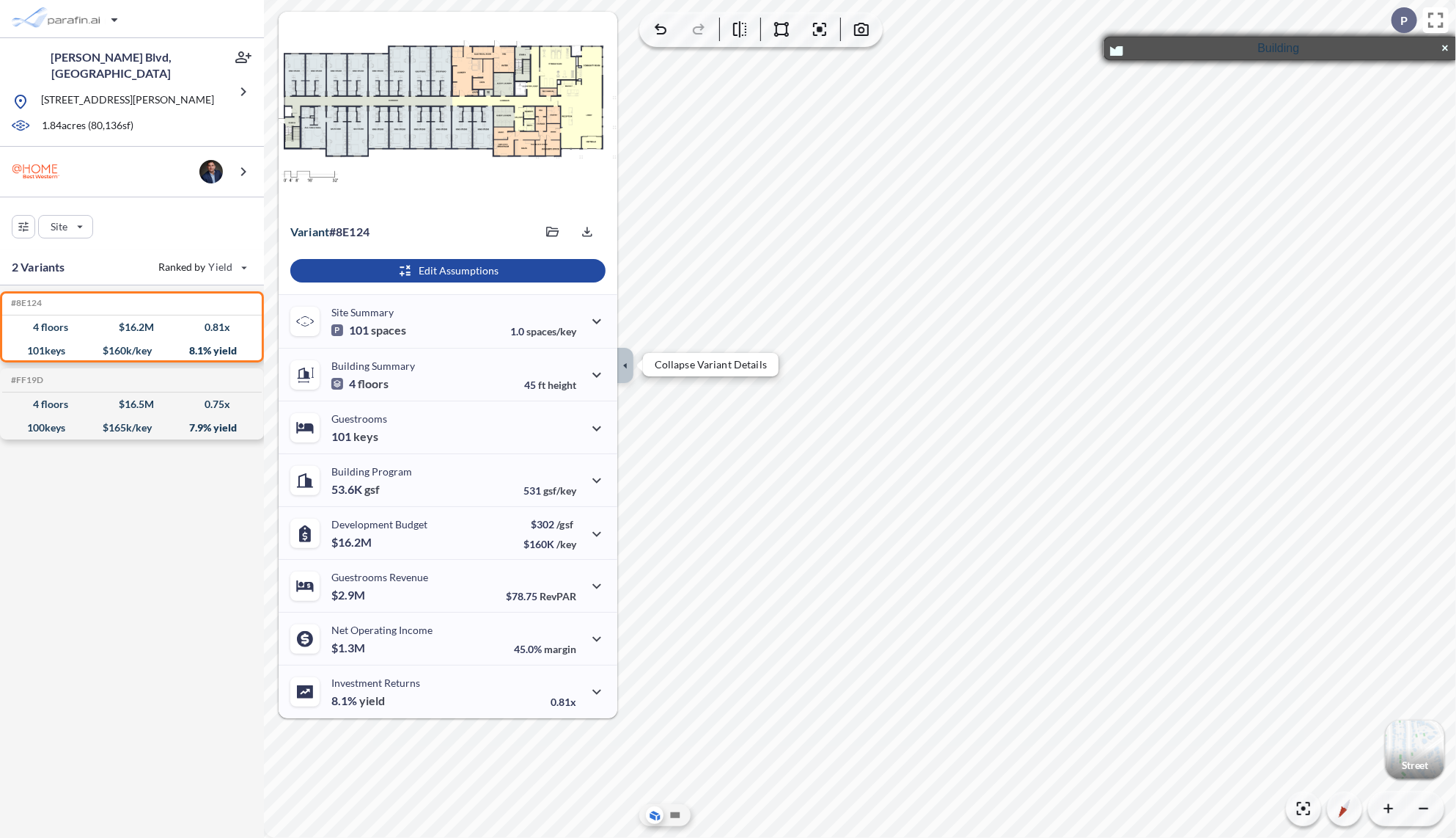
click at [628, 368] on icon "button" at bounding box center [626, 366] width 16 height 16
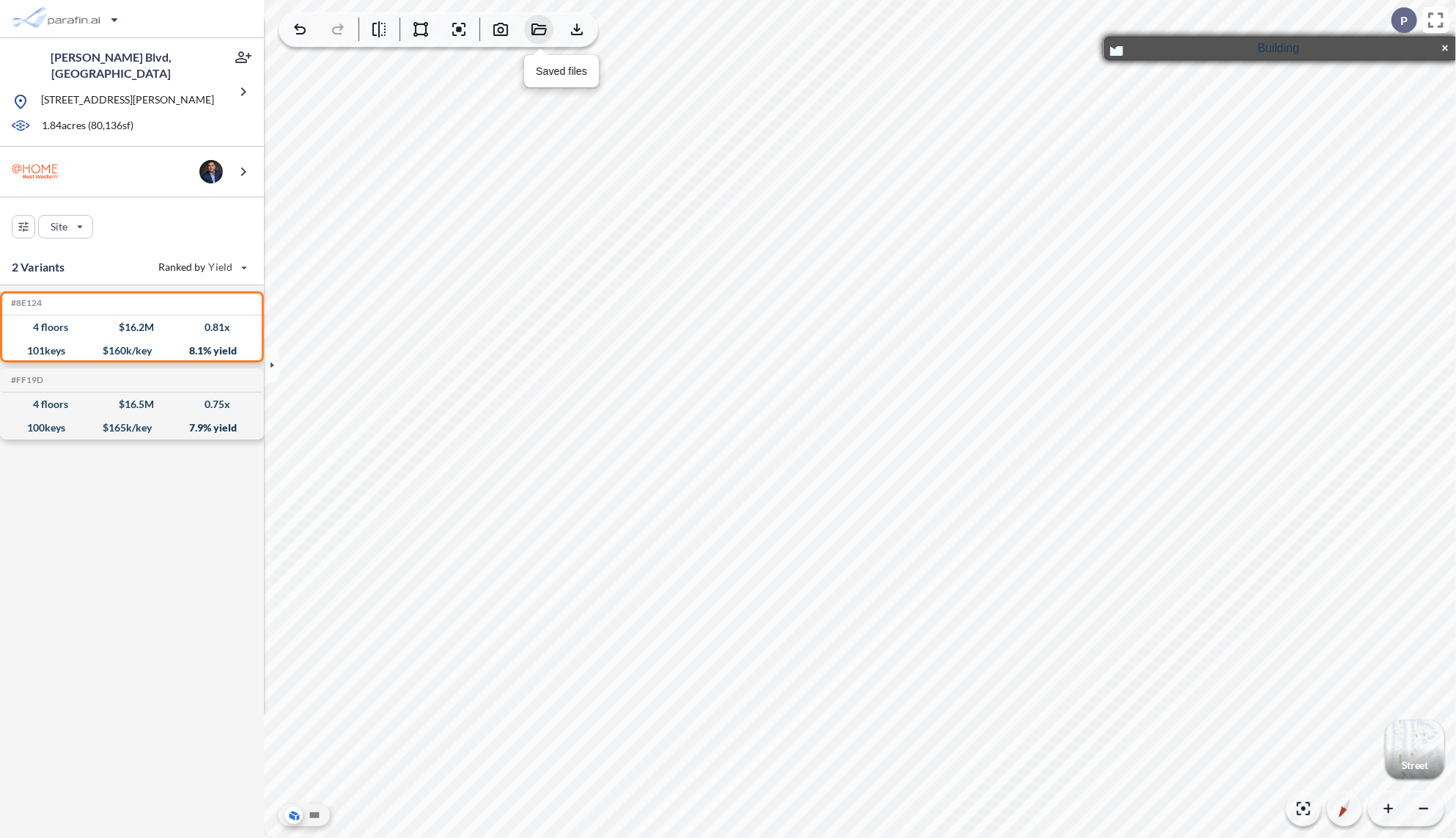
click at [542, 26] on icon "button" at bounding box center [540, 29] width 16 height 11
click at [438, 75] on span "8e124-image (2).jpg [DATE]" at bounding box center [437, 72] width 114 height 13
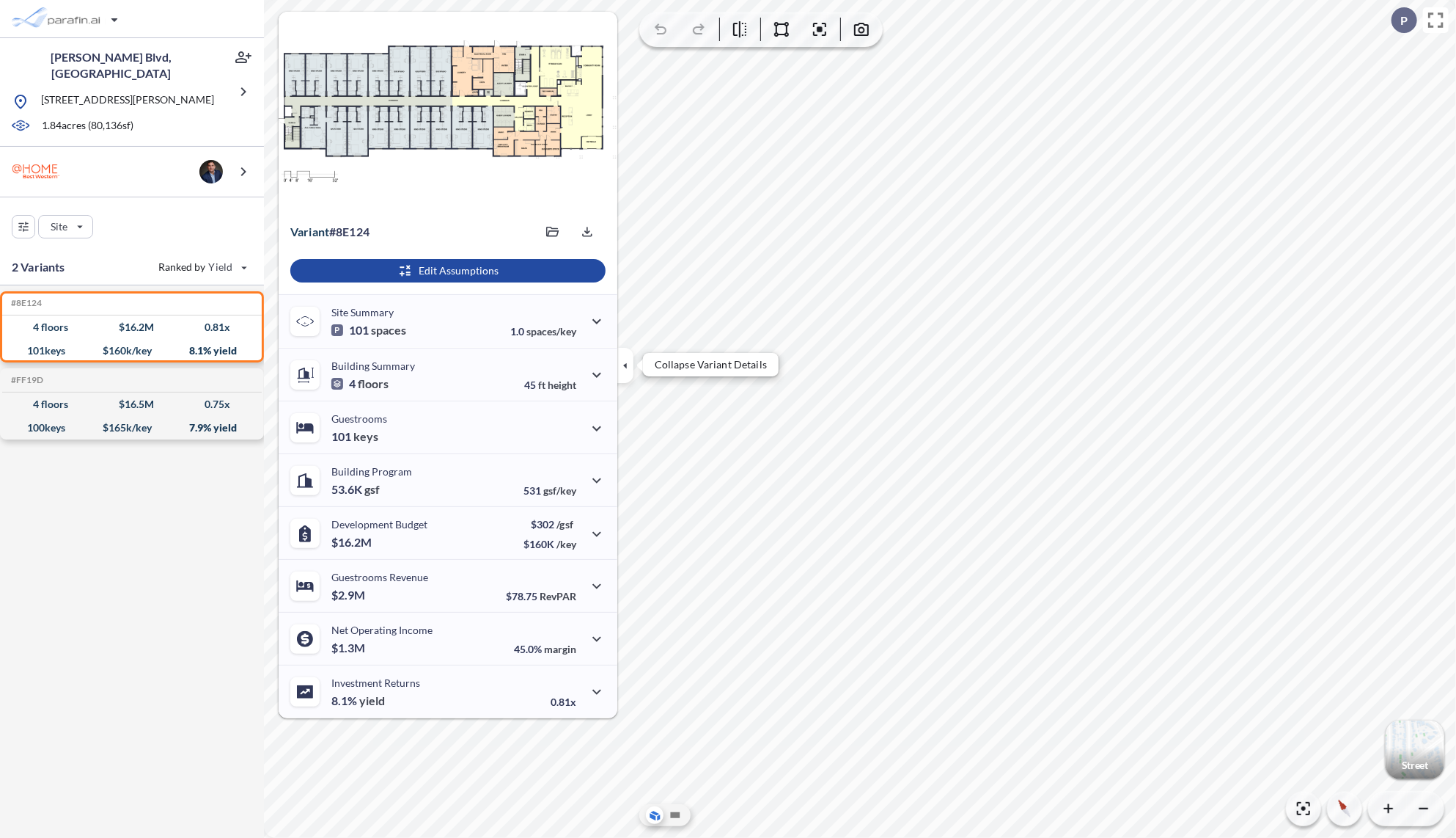
click at [623, 358] on icon "button" at bounding box center [626, 366] width 16 height 16
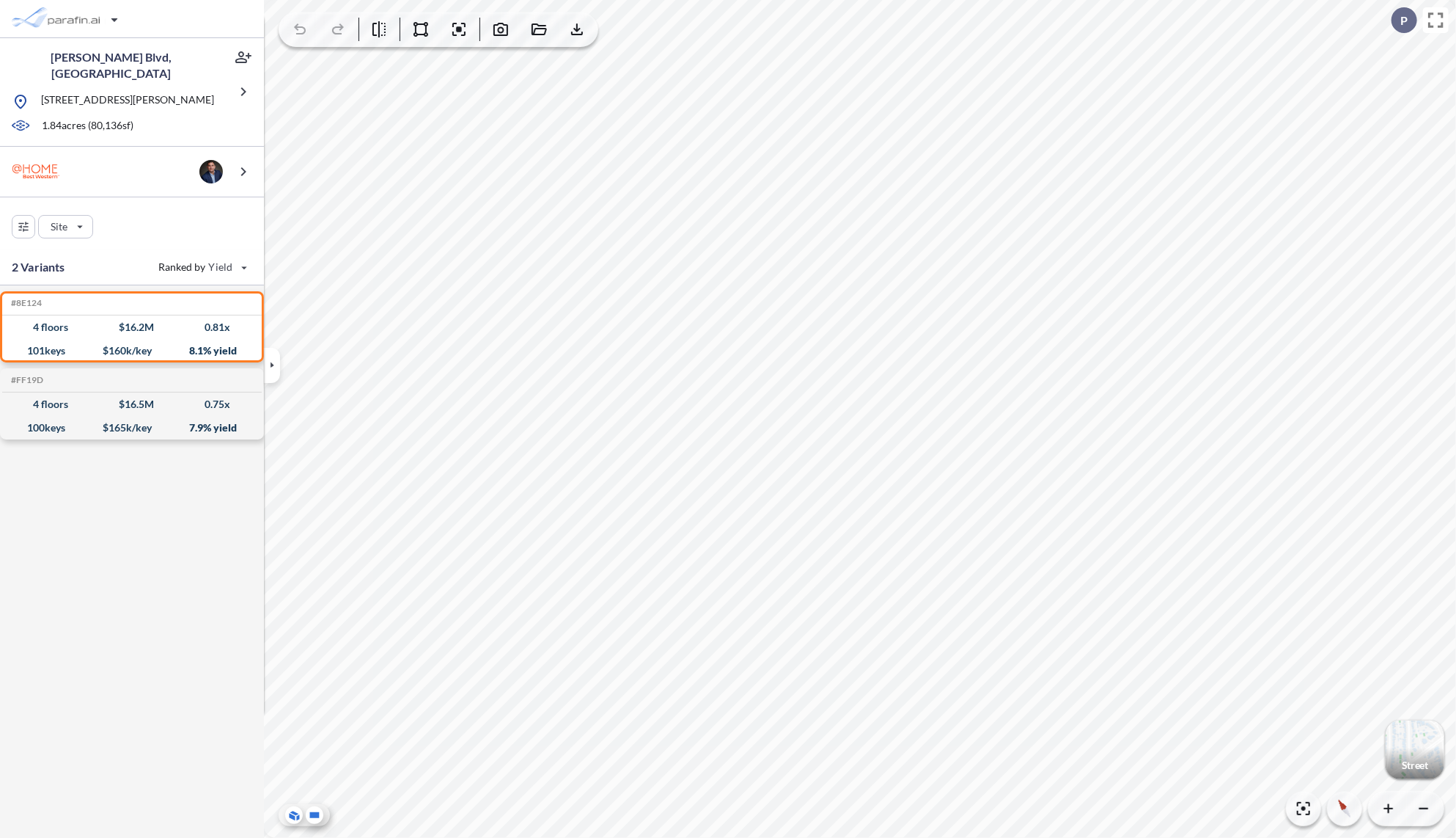
click at [315, 813] on icon at bounding box center [315, 815] width 10 height 6
